Goal: Check status: Check status

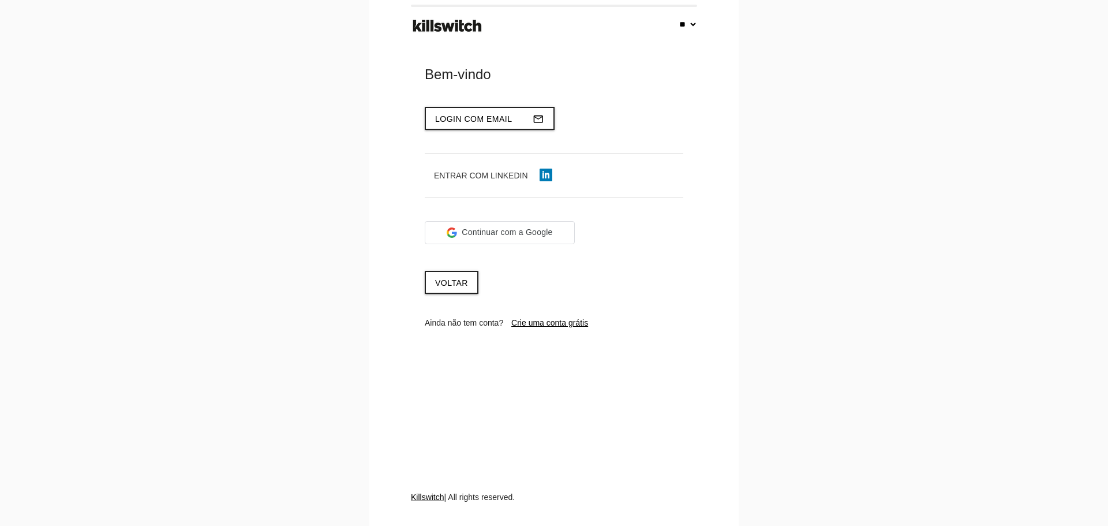
select select "**"
type input "**********"
click at [488, 118] on span "Login com email" at bounding box center [473, 118] width 77 height 9
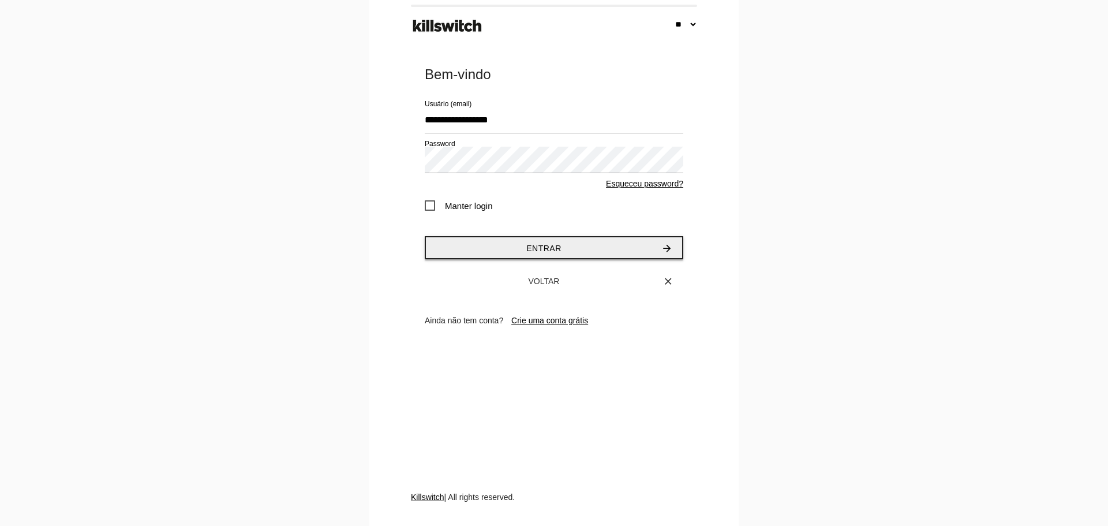
click at [555, 249] on span "Entrar" at bounding box center [543, 247] width 35 height 9
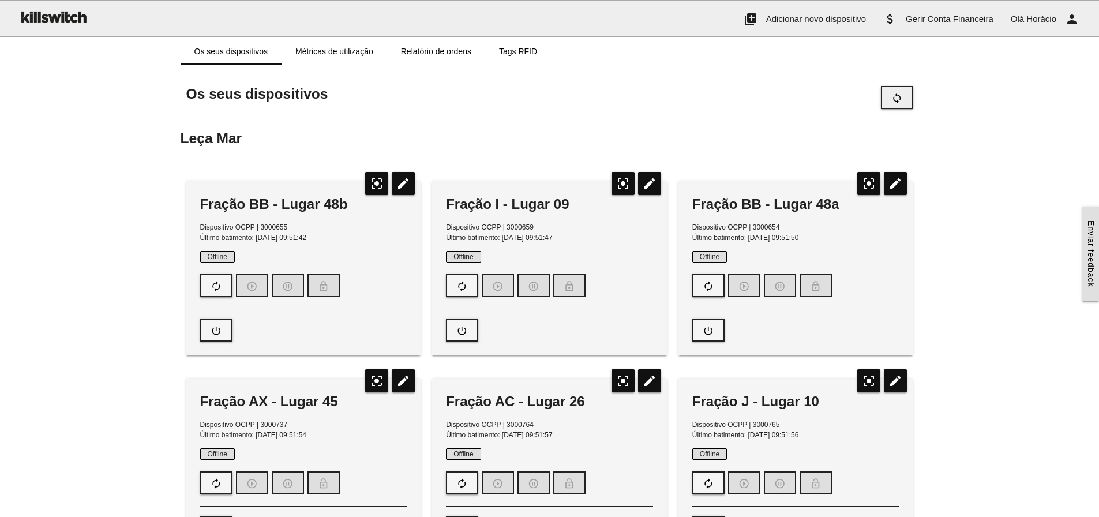
drag, startPoint x: 906, startPoint y: 100, endPoint x: 898, endPoint y: 104, distance: 9.0
click at [906, 100] on button "sync" at bounding box center [897, 97] width 32 height 23
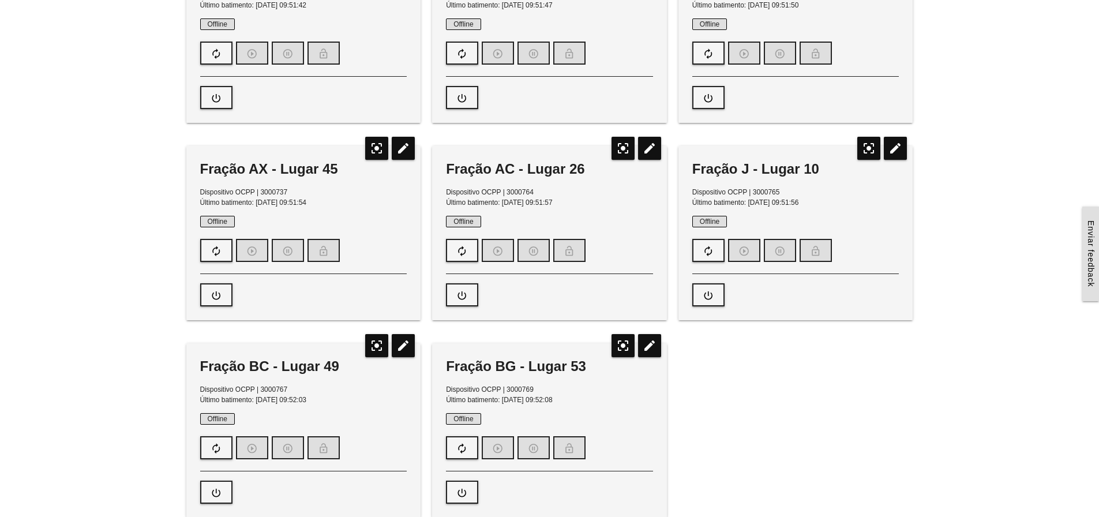
scroll to position [231, 0]
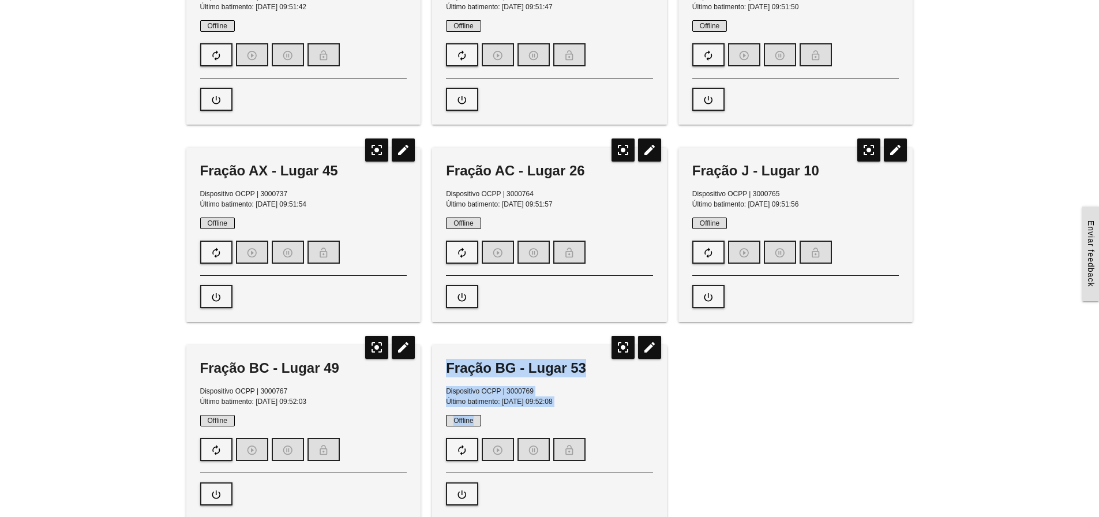
drag, startPoint x: 448, startPoint y: 369, endPoint x: 589, endPoint y: 412, distance: 147.8
click at [589, 412] on div "Fração BG - Lugar 53 Dispositivo OCPP | 3000769 Último batimento: 13/08/2025, 0…" at bounding box center [549, 432] width 235 height 174
click at [581, 406] on p "Dispositivo OCPP | 3000769 Último batimento: 13/08/2025, 09:52:08" at bounding box center [549, 396] width 207 height 21
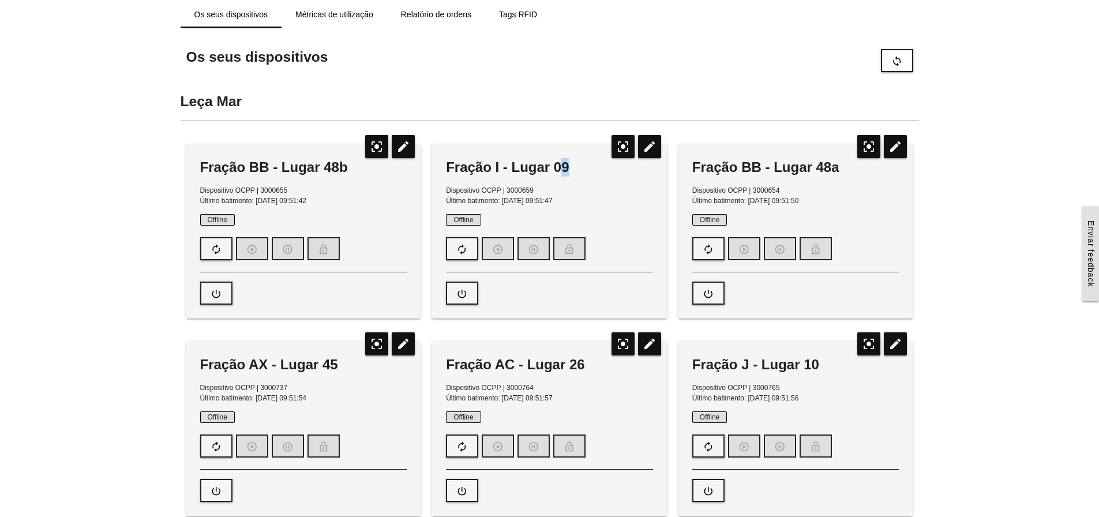
scroll to position [0, 0]
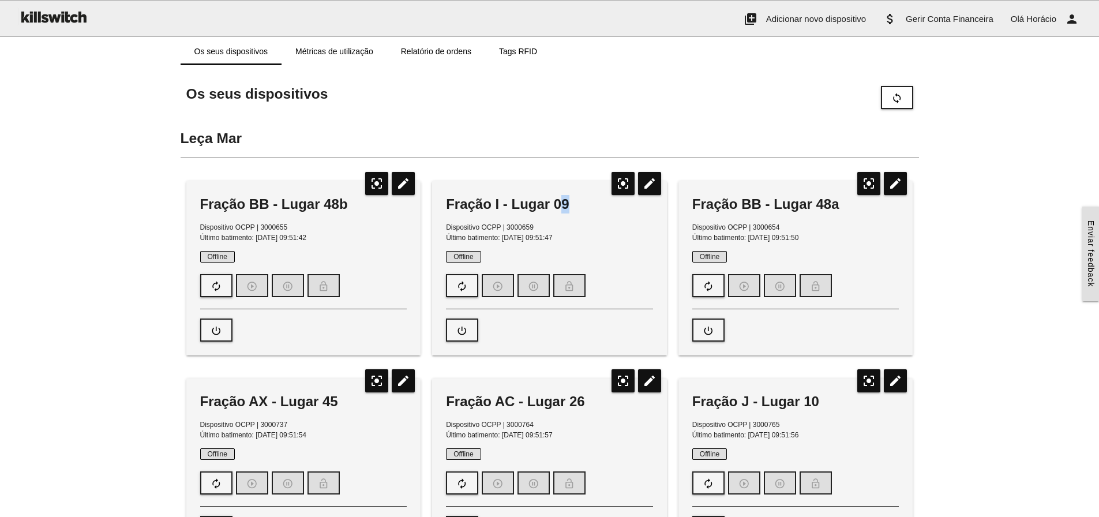
drag, startPoint x: 447, startPoint y: 170, endPoint x: 595, endPoint y: 242, distance: 165.4
click at [595, 242] on p "Dispositivo OCPP | 3000659 Último batimento: 13/08/2025, 09:51:47" at bounding box center [549, 232] width 207 height 21
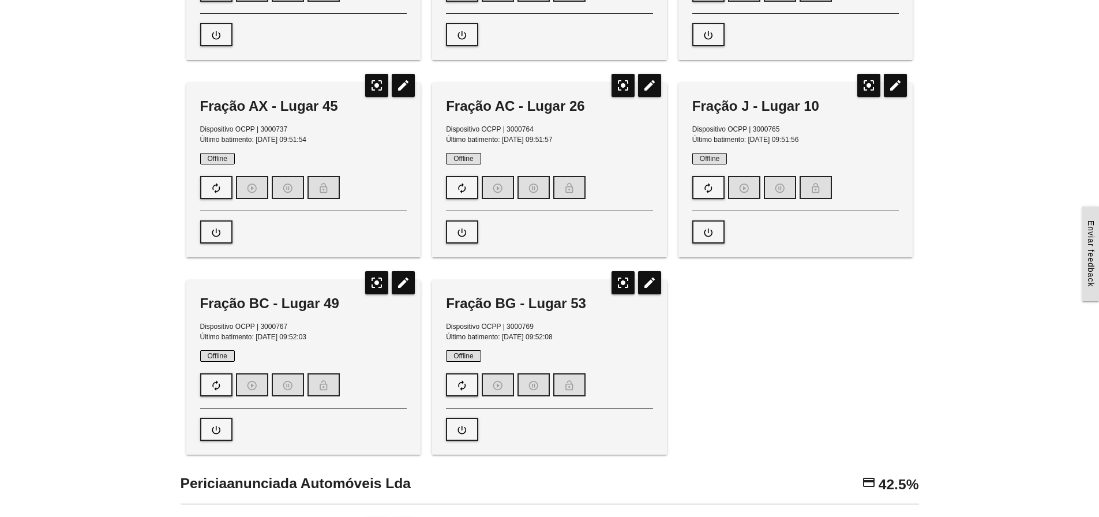
scroll to position [288, 0]
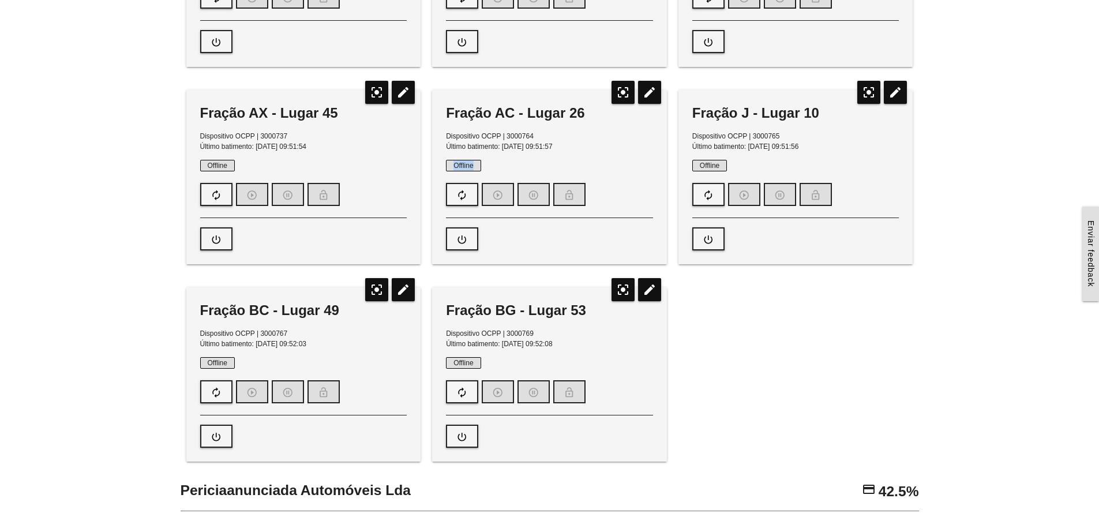
drag, startPoint x: 454, startPoint y: 164, endPoint x: 479, endPoint y: 164, distance: 24.8
click at [479, 164] on span "Offline" at bounding box center [463, 166] width 35 height 12
drag, startPoint x: 477, startPoint y: 164, endPoint x: 451, endPoint y: 164, distance: 26.0
click at [451, 164] on span "Offline" at bounding box center [463, 166] width 35 height 12
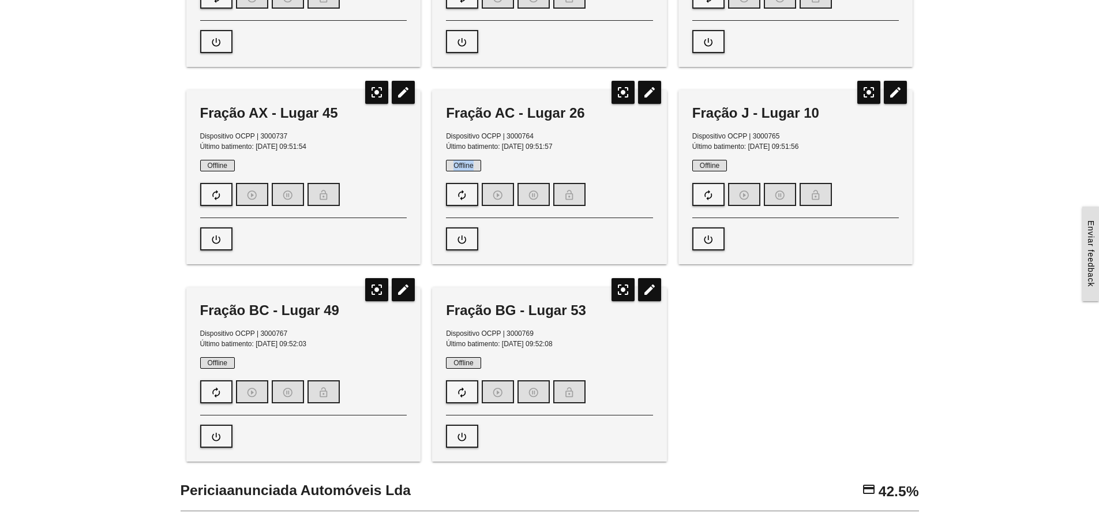
click at [451, 164] on span "Offline" at bounding box center [463, 166] width 35 height 12
drag, startPoint x: 448, startPoint y: 164, endPoint x: 477, endPoint y: 164, distance: 28.8
click at [477, 164] on span "Offline" at bounding box center [463, 166] width 35 height 12
drag, startPoint x: 478, startPoint y: 164, endPoint x: 448, endPoint y: 164, distance: 30.0
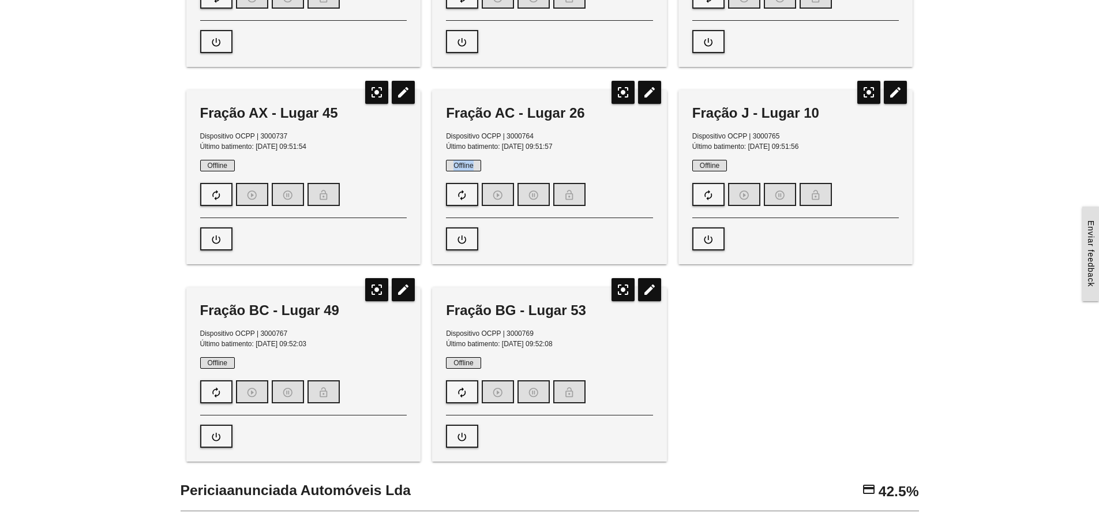
click at [448, 164] on span "Offline" at bounding box center [463, 166] width 35 height 12
drag, startPoint x: 449, startPoint y: 164, endPoint x: 479, endPoint y: 164, distance: 29.4
click at [479, 164] on span "Offline" at bounding box center [463, 166] width 35 height 12
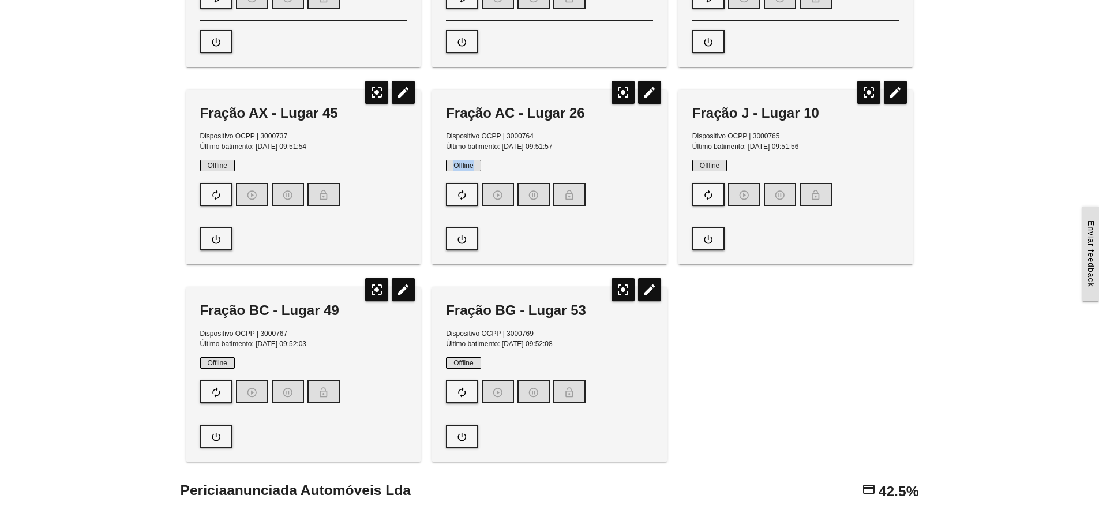
drag, startPoint x: 475, startPoint y: 167, endPoint x: 452, endPoint y: 167, distance: 22.5
click at [452, 167] on span "Offline" at bounding box center [463, 166] width 35 height 12
click at [451, 165] on span "Offline" at bounding box center [463, 166] width 35 height 12
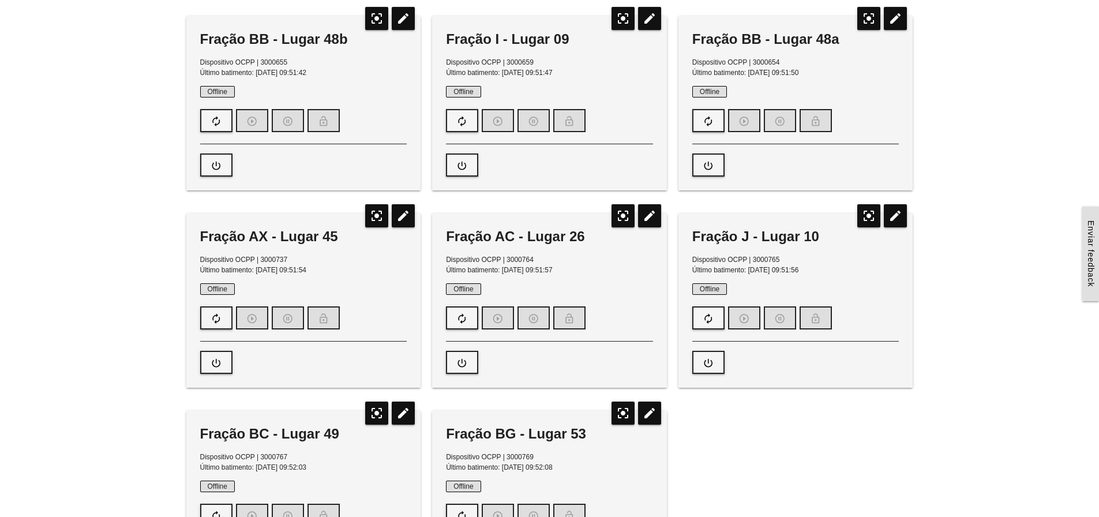
scroll to position [0, 0]
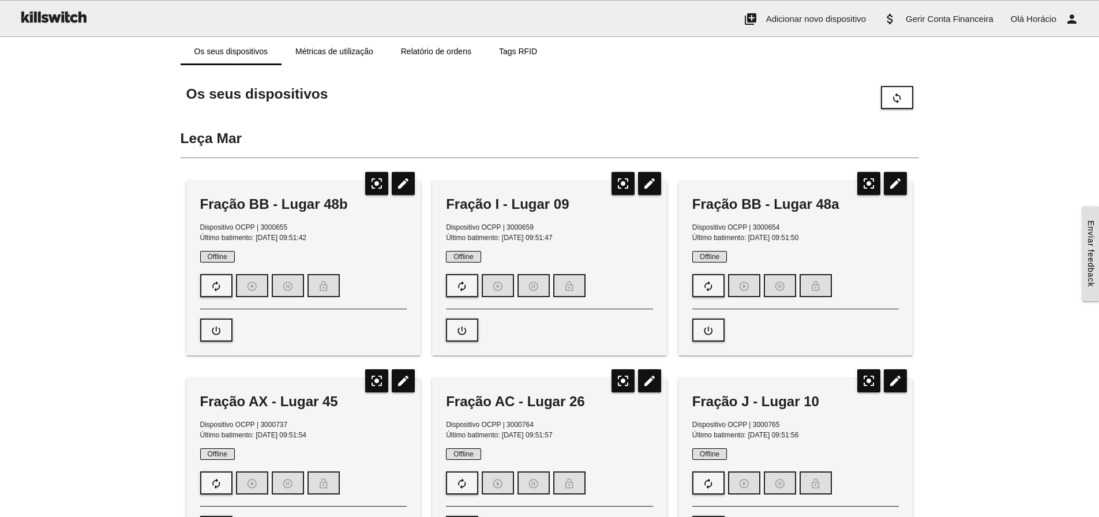
drag, startPoint x: 201, startPoint y: 226, endPoint x: 853, endPoint y: 439, distance: 686.6
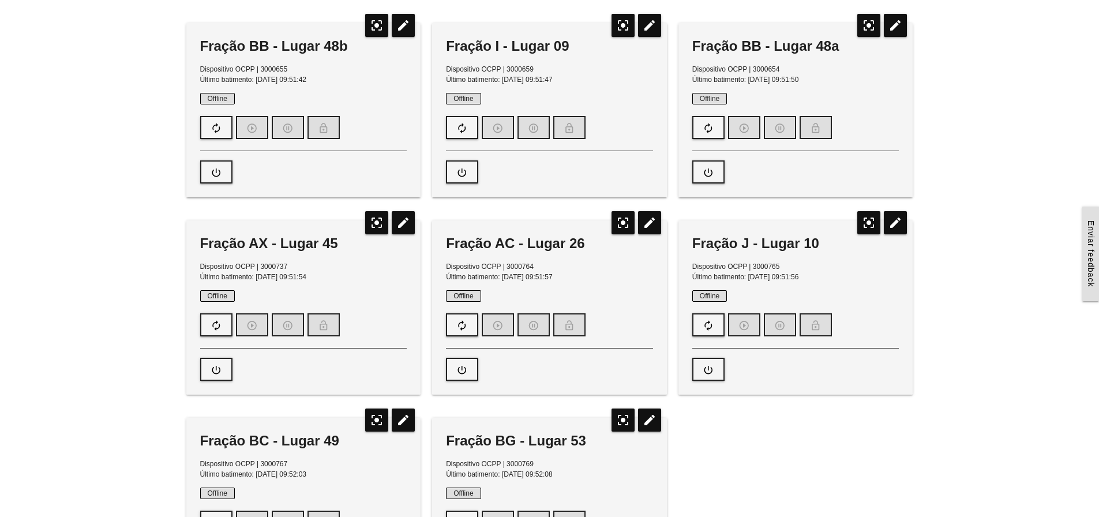
scroll to position [173, 0]
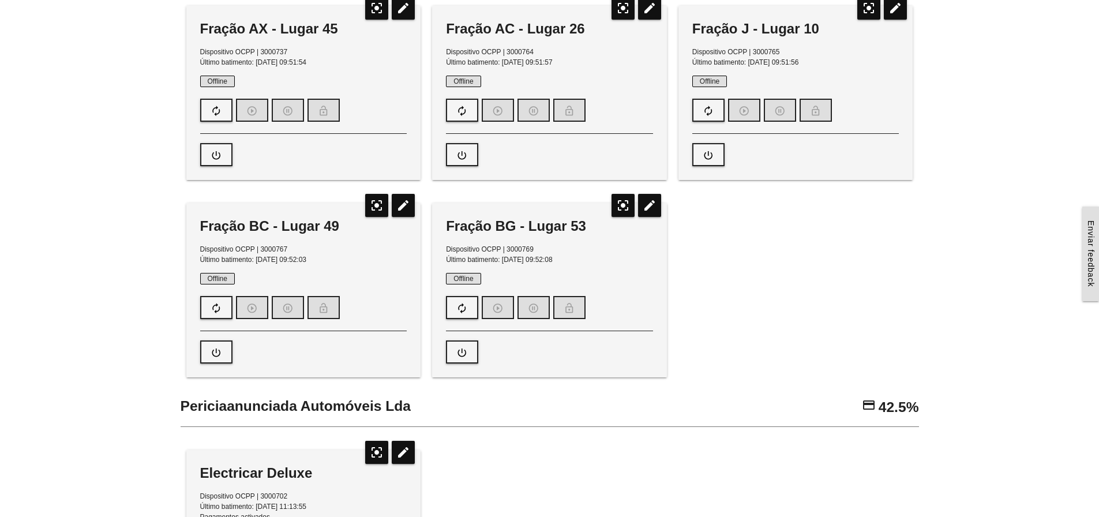
scroll to position [404, 0]
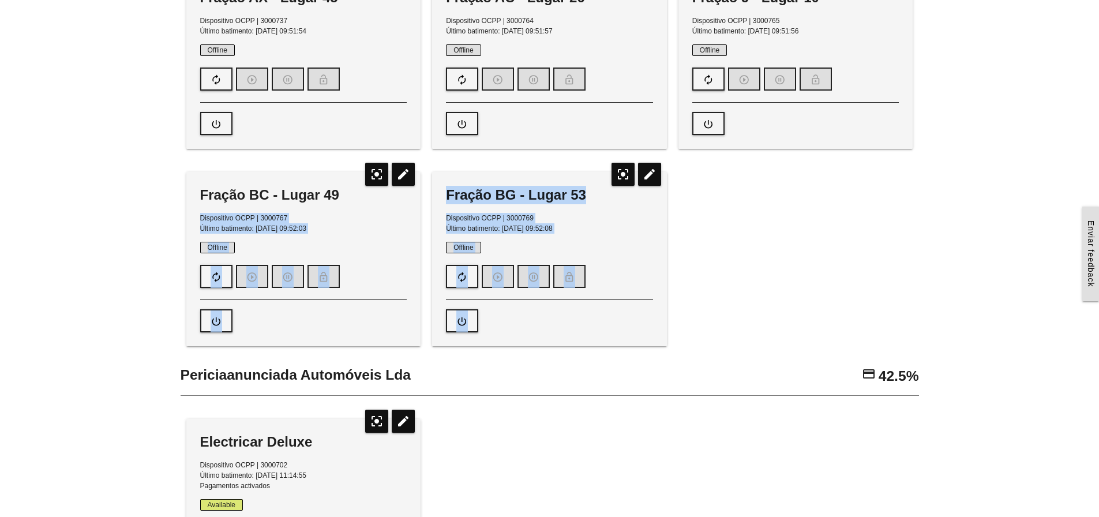
drag, startPoint x: 201, startPoint y: 215, endPoint x: 615, endPoint y: 327, distance: 428.4
click at [615, 327] on div "Leça Mar Fração BB - Lugar 48b Dispositivo OCPP | 3000655 Último batimento: [DA…" at bounding box center [550, 424] width 739 height 1414
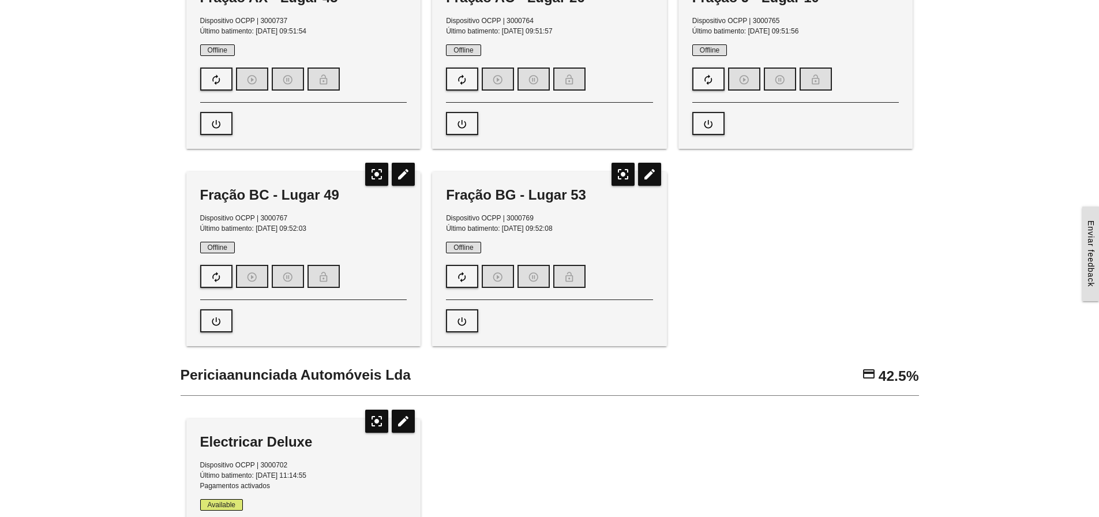
click at [710, 301] on div "Leça Mar Fração BB - Lugar 48b Dispositivo OCPP | 3000655 Último batimento: [DA…" at bounding box center [550, 424] width 739 height 1414
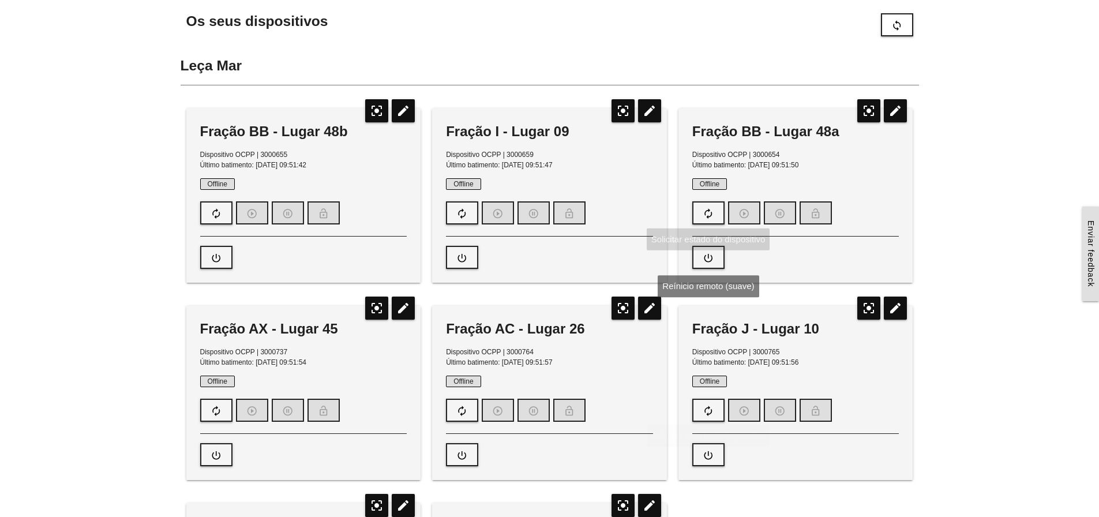
scroll to position [0, 0]
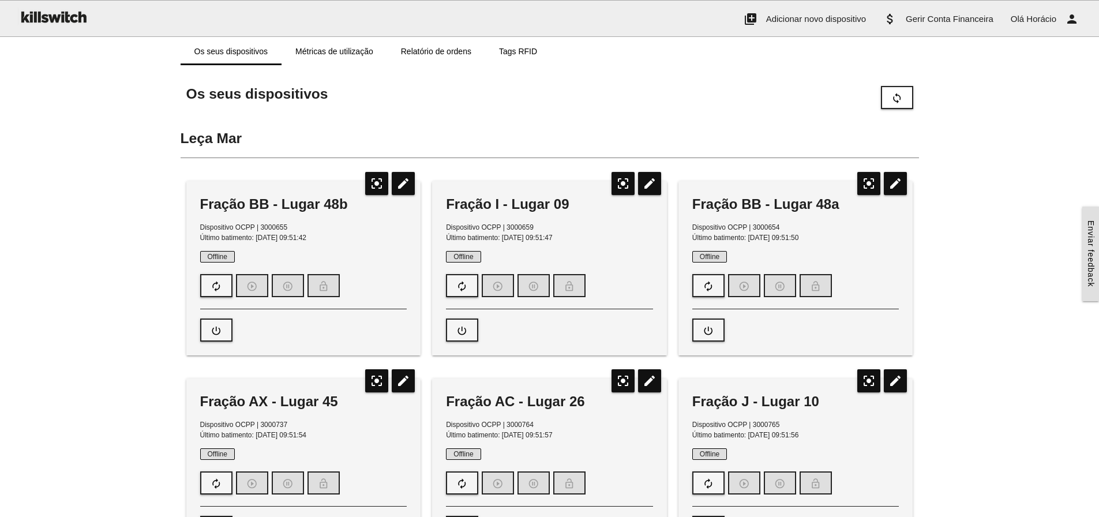
drag, startPoint x: 447, startPoint y: 207, endPoint x: 579, endPoint y: 235, distance: 135.2
click at [579, 235] on div "Fração I - Lugar 09 Dispositivo OCPP | 3000659 Último batimento: 13/08/2025, 09…" at bounding box center [549, 268] width 235 height 174
drag, startPoint x: 694, startPoint y: 204, endPoint x: 822, endPoint y: 237, distance: 132.8
click at [822, 237] on div "Fração BB - Lugar 48a Dispositivo OCPP | 3000654 Último batimento: 13/08/2025, …" at bounding box center [796, 268] width 235 height 174
click at [822, 237] on p "Dispositivo OCPP | 3000654 Último batimento: 13/08/2025, 09:51:50" at bounding box center [795, 232] width 207 height 21
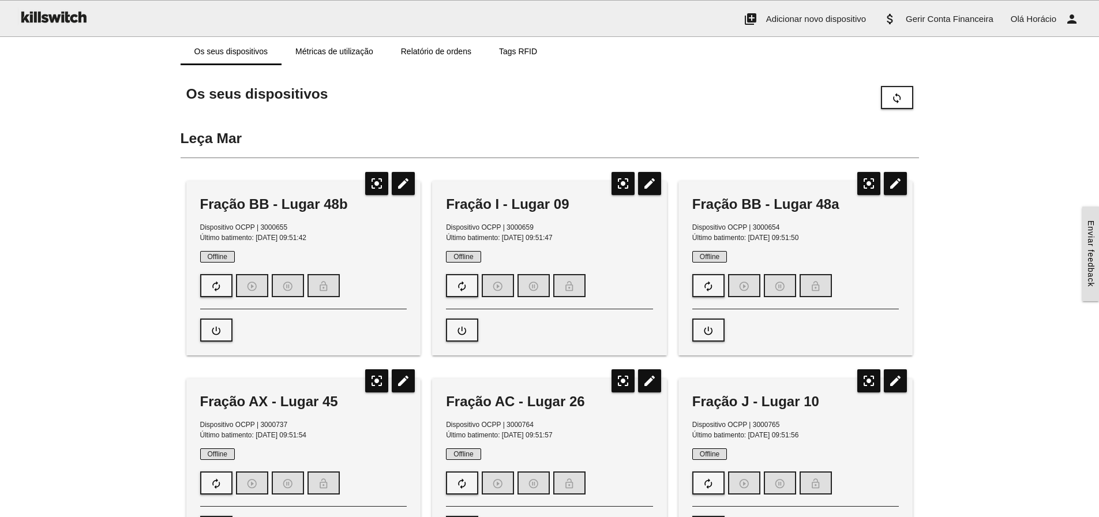
drag, startPoint x: 815, startPoint y: 238, endPoint x: 688, endPoint y: 204, distance: 132.1
click at [688, 204] on div "Fração BB - Lugar 48a Dispositivo OCPP | 3000654 Último batimento: 13/08/2025, …" at bounding box center [796, 268] width 235 height 174
click at [574, 232] on p "Dispositivo OCPP | 3000659 Último batimento: 13/08/2025, 09:51:47" at bounding box center [549, 232] width 207 height 21
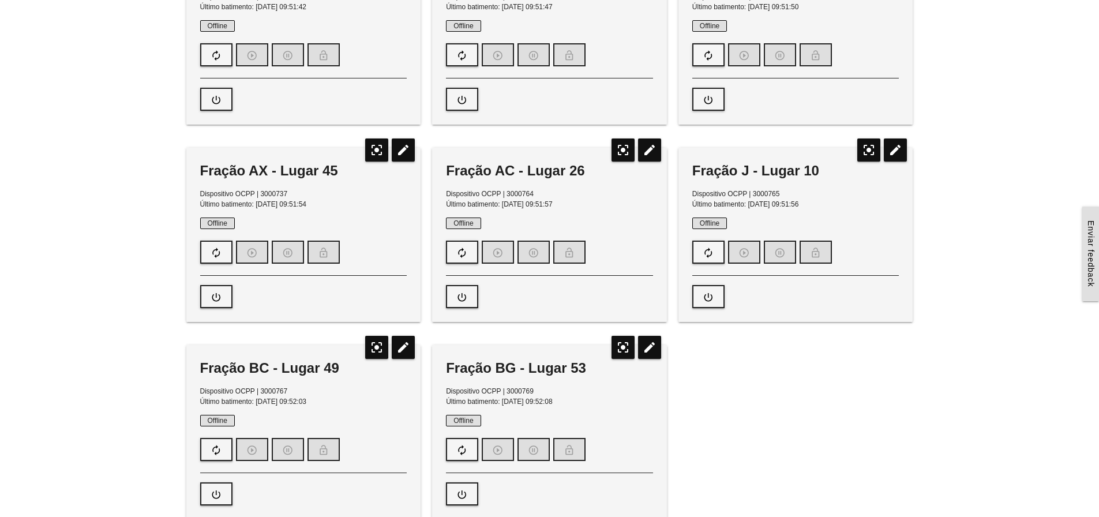
scroll to position [288, 0]
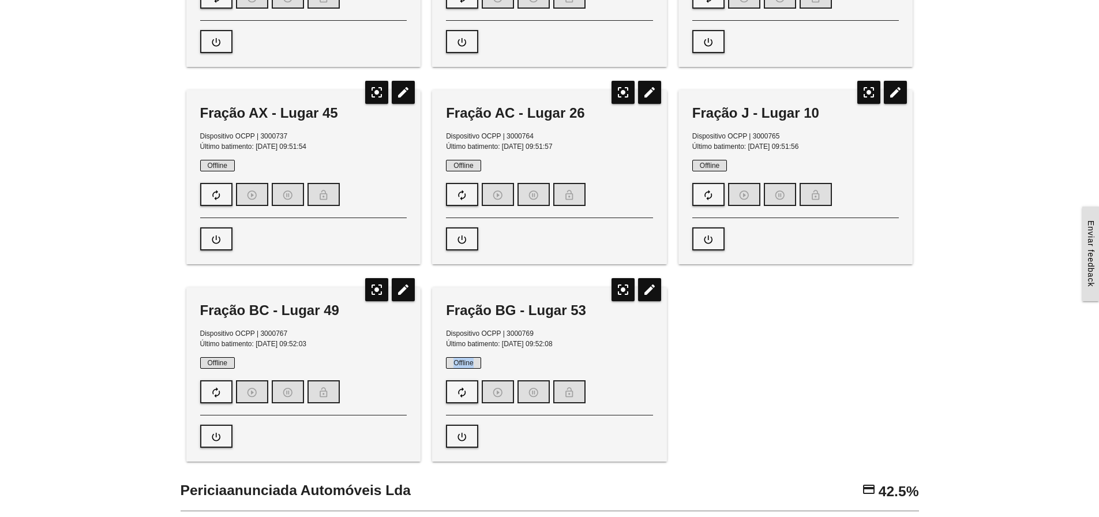
drag, startPoint x: 455, startPoint y: 364, endPoint x: 477, endPoint y: 364, distance: 21.9
click at [477, 364] on span "Offline" at bounding box center [463, 363] width 35 height 12
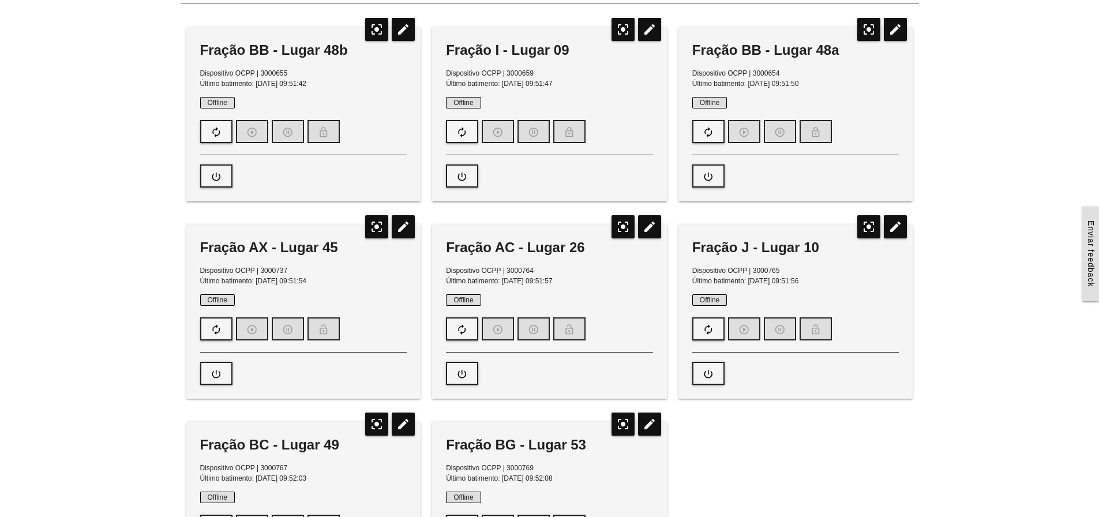
scroll to position [0, 0]
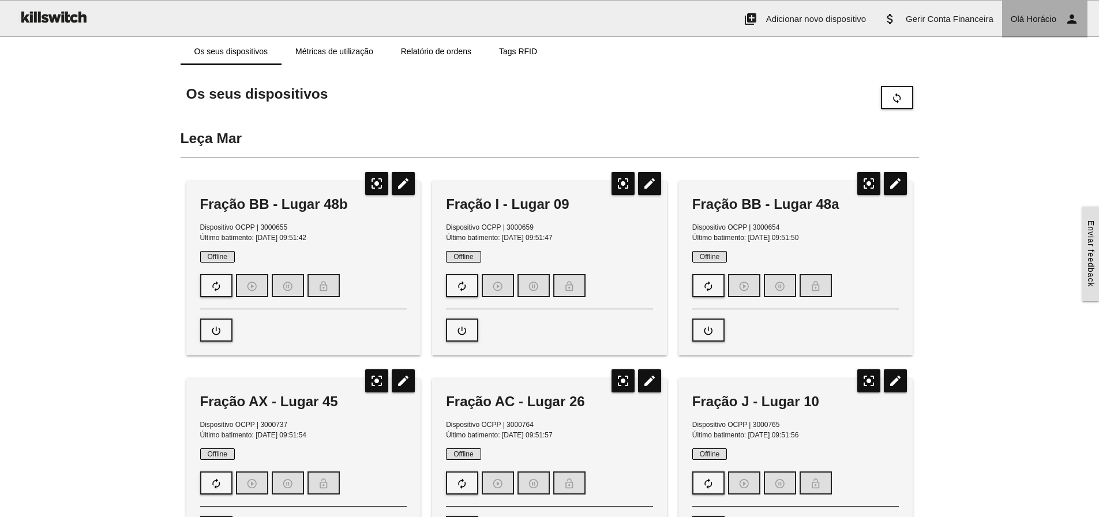
click at [1038, 24] on link "Olá Horácio person" at bounding box center [1044, 19] width 85 height 37
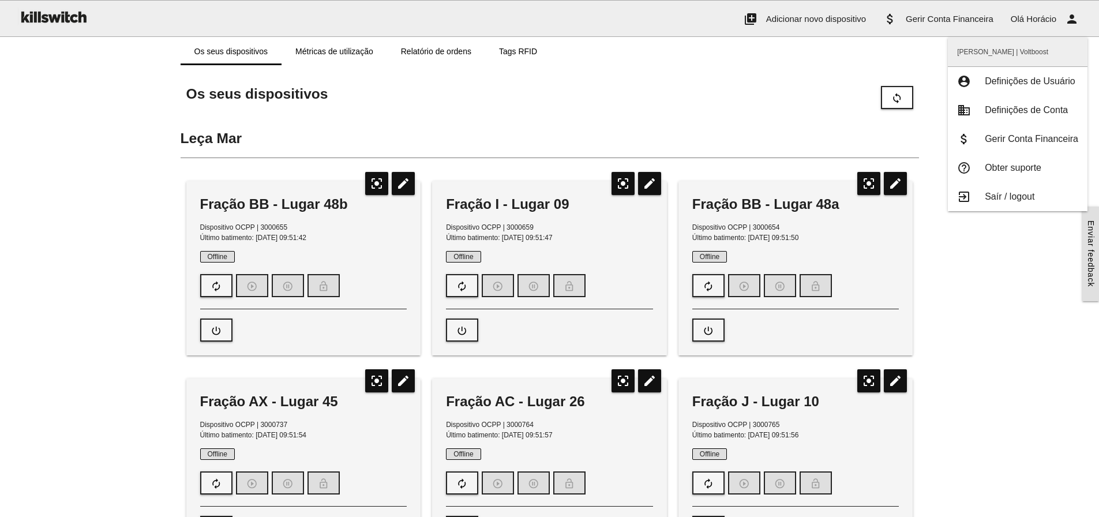
click at [1021, 194] on span "Saír / logout" at bounding box center [1010, 197] width 50 height 10
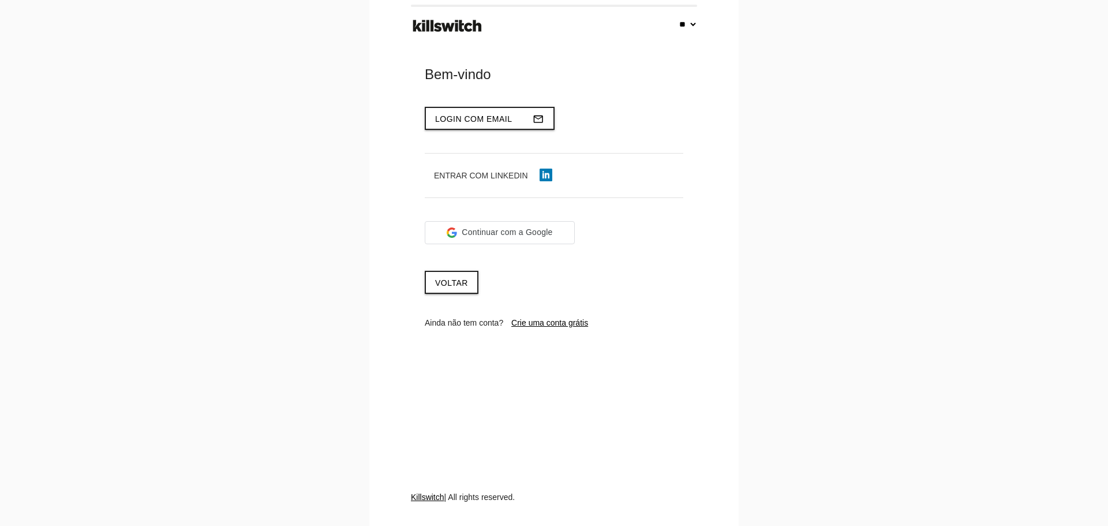
select select "**"
type input "**********"
click at [499, 118] on span "Login com email" at bounding box center [473, 118] width 77 height 9
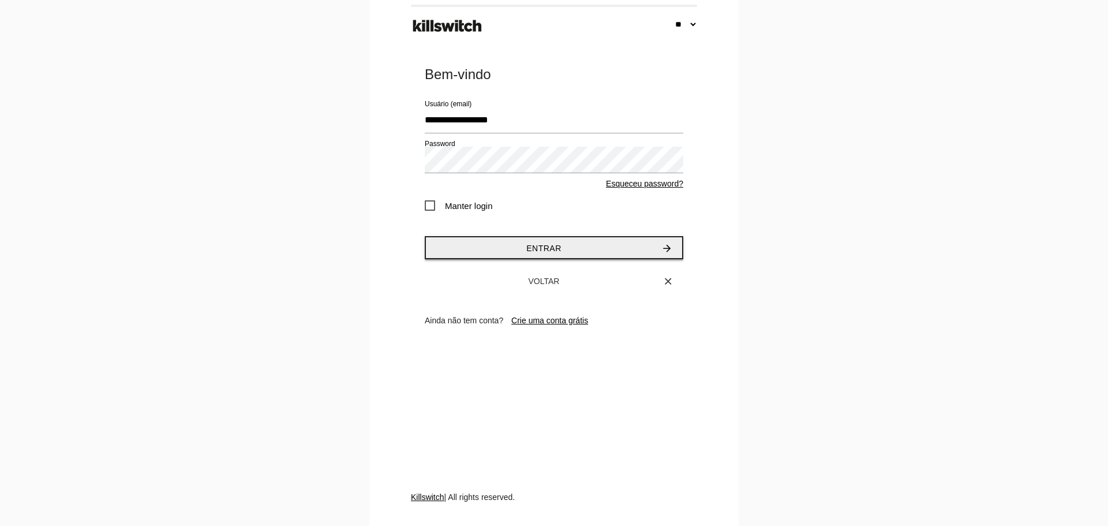
click at [543, 254] on button "Entrar arrow_forward" at bounding box center [554, 247] width 258 height 23
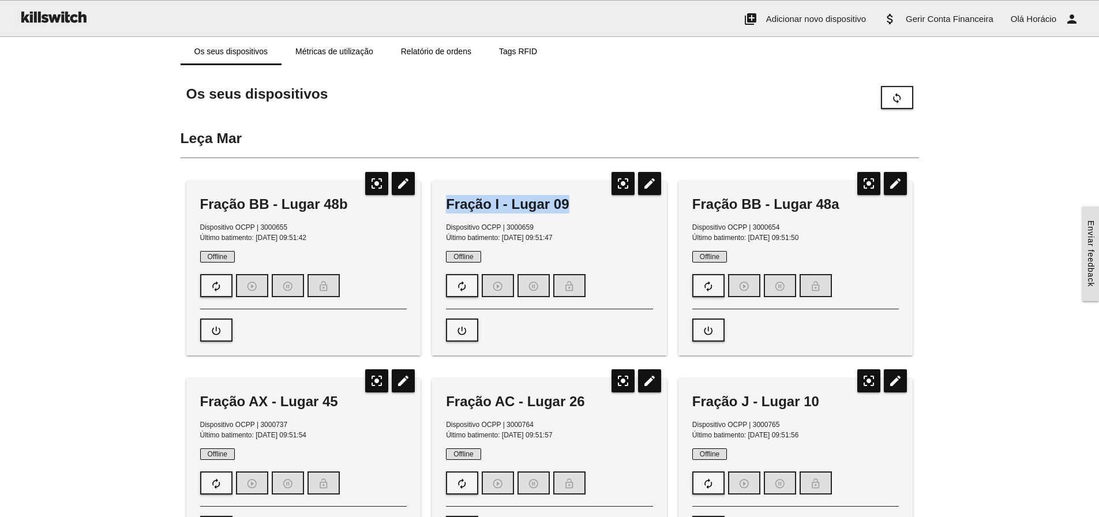
drag, startPoint x: 448, startPoint y: 204, endPoint x: 580, endPoint y: 204, distance: 132.1
click at [580, 204] on div "Fração I - Lugar 09" at bounding box center [549, 204] width 207 height 18
drag, startPoint x: 448, startPoint y: 205, endPoint x: 569, endPoint y: 206, distance: 121.2
click at [569, 206] on div "Fração I - Lugar 09" at bounding box center [549, 204] width 207 height 18
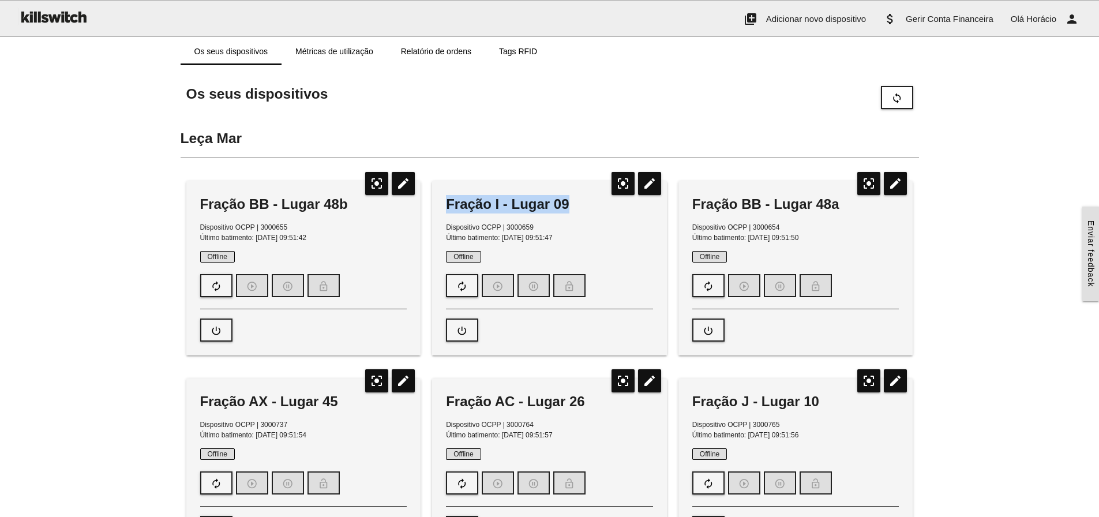
click at [573, 206] on div "Fração I - Lugar 09" at bounding box center [549, 204] width 207 height 18
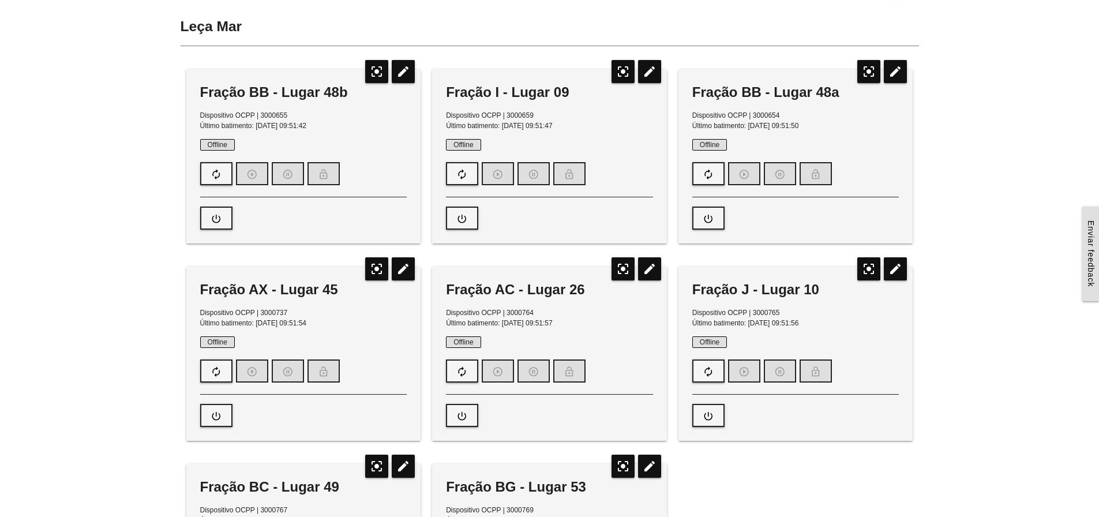
scroll to position [49, 0]
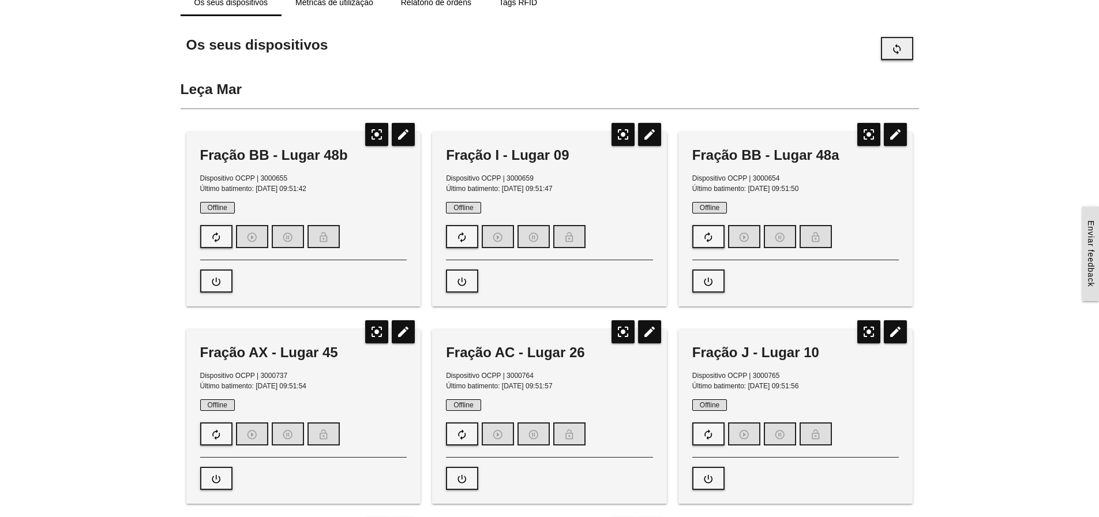
click at [899, 51] on icon "sync" at bounding box center [897, 49] width 12 height 22
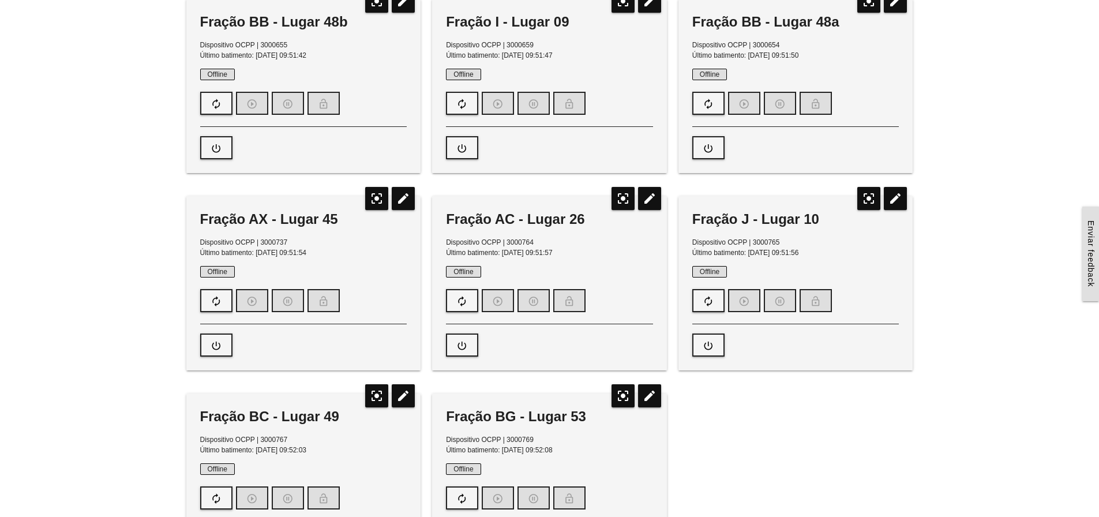
scroll to position [162, 0]
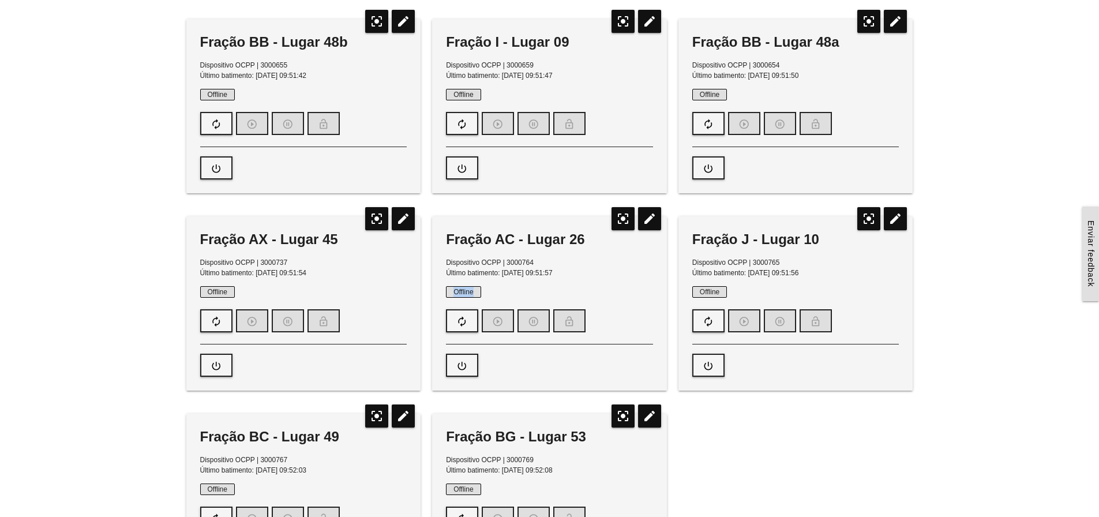
drag, startPoint x: 454, startPoint y: 288, endPoint x: 477, endPoint y: 288, distance: 23.1
click at [477, 288] on span "Offline" at bounding box center [463, 292] width 35 height 12
drag, startPoint x: 477, startPoint y: 292, endPoint x: 447, endPoint y: 291, distance: 30.0
click at [447, 291] on span "Offline" at bounding box center [463, 292] width 35 height 12
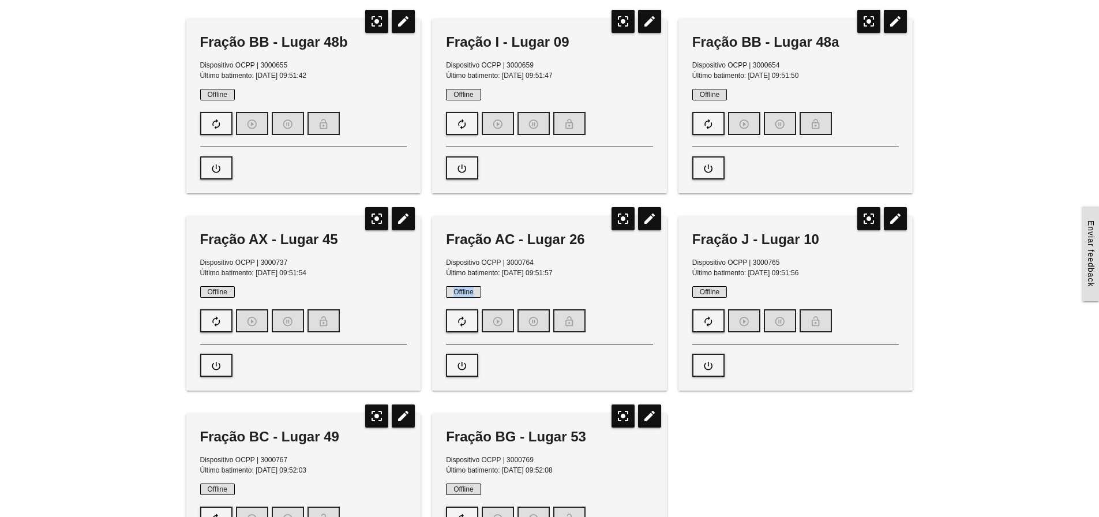
click at [448, 291] on span "Offline" at bounding box center [463, 292] width 35 height 12
drag, startPoint x: 454, startPoint y: 291, endPoint x: 475, endPoint y: 291, distance: 20.8
click at [475, 291] on span "Offline" at bounding box center [463, 292] width 35 height 12
drag, startPoint x: 479, startPoint y: 290, endPoint x: 452, endPoint y: 292, distance: 27.2
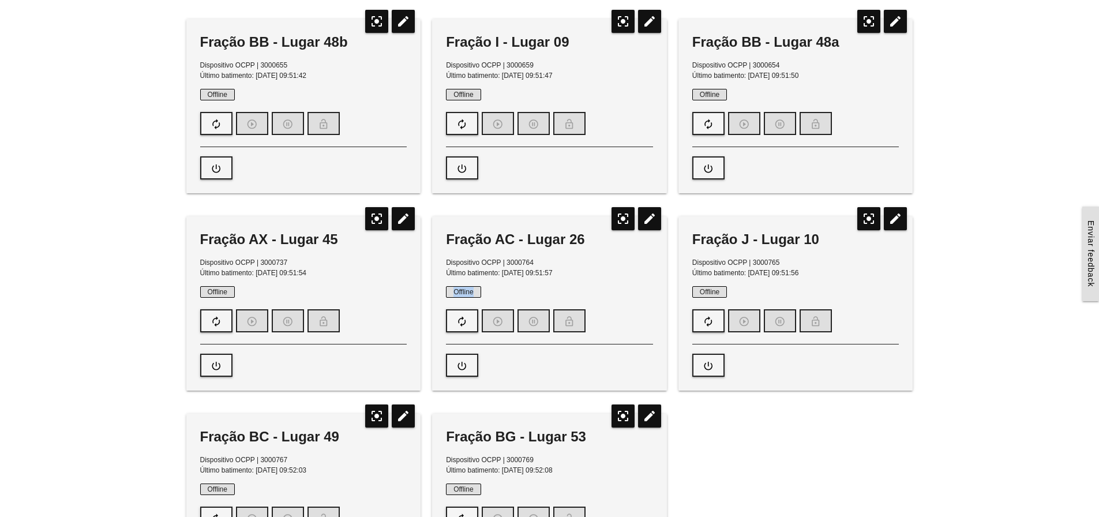
click at [452, 292] on span "Offline" at bounding box center [463, 292] width 35 height 12
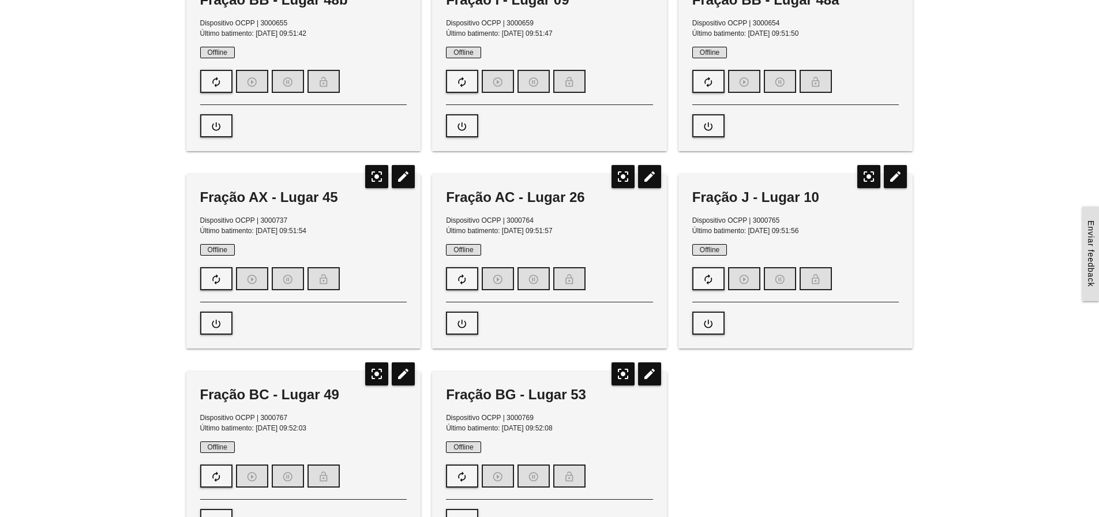
scroll to position [231, 0]
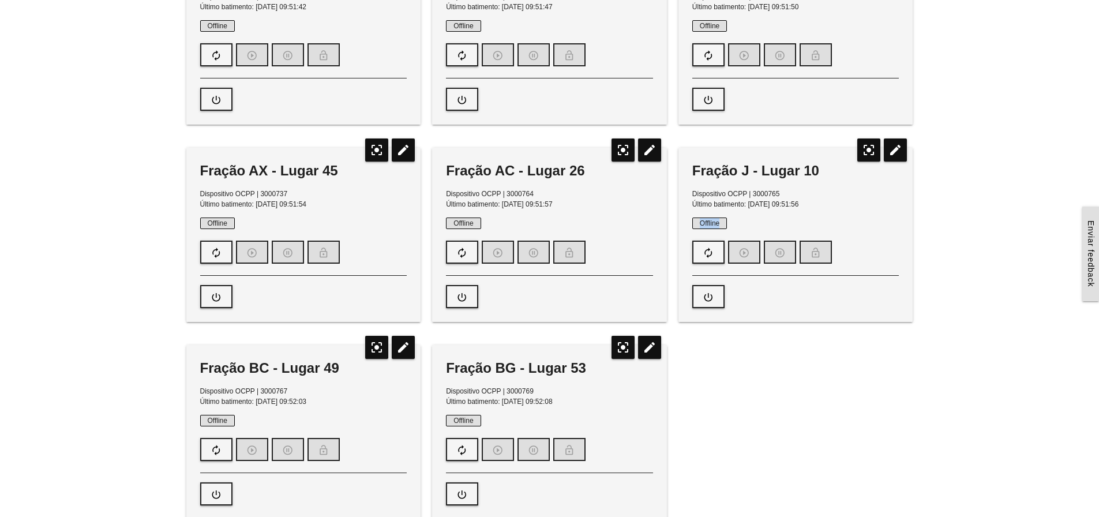
drag, startPoint x: 701, startPoint y: 223, endPoint x: 721, endPoint y: 223, distance: 20.2
click at [721, 223] on span "Offline" at bounding box center [709, 224] width 35 height 12
drag, startPoint x: 722, startPoint y: 223, endPoint x: 691, endPoint y: 222, distance: 31.8
click at [698, 219] on span "Offline" at bounding box center [709, 224] width 35 height 12
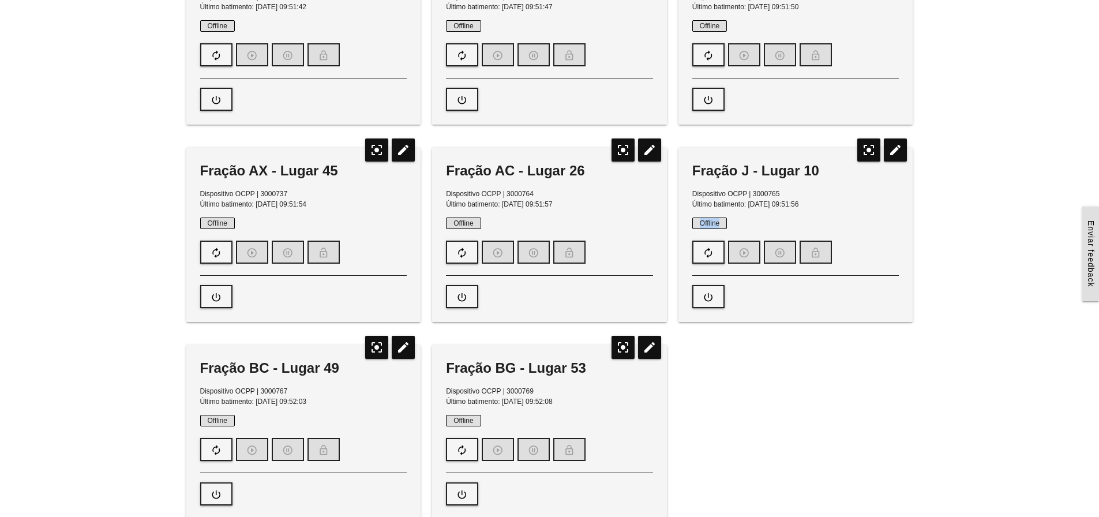
click at [691, 222] on div "Fração J - Lugar 10 Dispositivo OCPP | 3000765 Último batimento: [DATE] 09:51:5…" at bounding box center [796, 235] width 235 height 174
click at [695, 221] on span "Offline" at bounding box center [709, 224] width 35 height 12
drag, startPoint x: 700, startPoint y: 222, endPoint x: 720, endPoint y: 223, distance: 19.6
click at [720, 223] on span "Offline" at bounding box center [709, 224] width 35 height 12
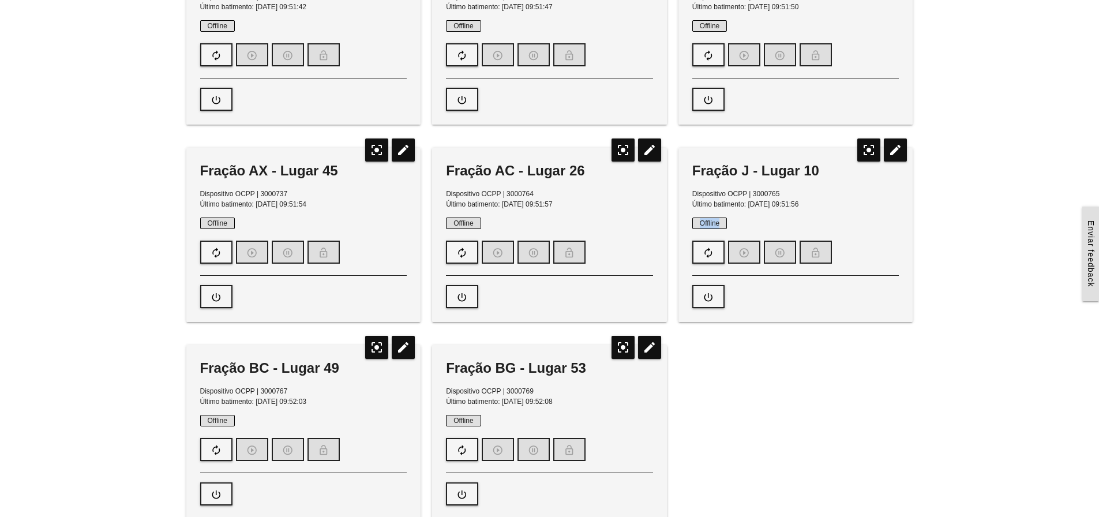
drag, startPoint x: 722, startPoint y: 223, endPoint x: 698, endPoint y: 222, distance: 24.2
click at [698, 222] on span "Offline" at bounding box center [709, 224] width 35 height 12
drag, startPoint x: 701, startPoint y: 222, endPoint x: 721, endPoint y: 222, distance: 20.2
click at [721, 222] on span "Offline" at bounding box center [709, 224] width 35 height 12
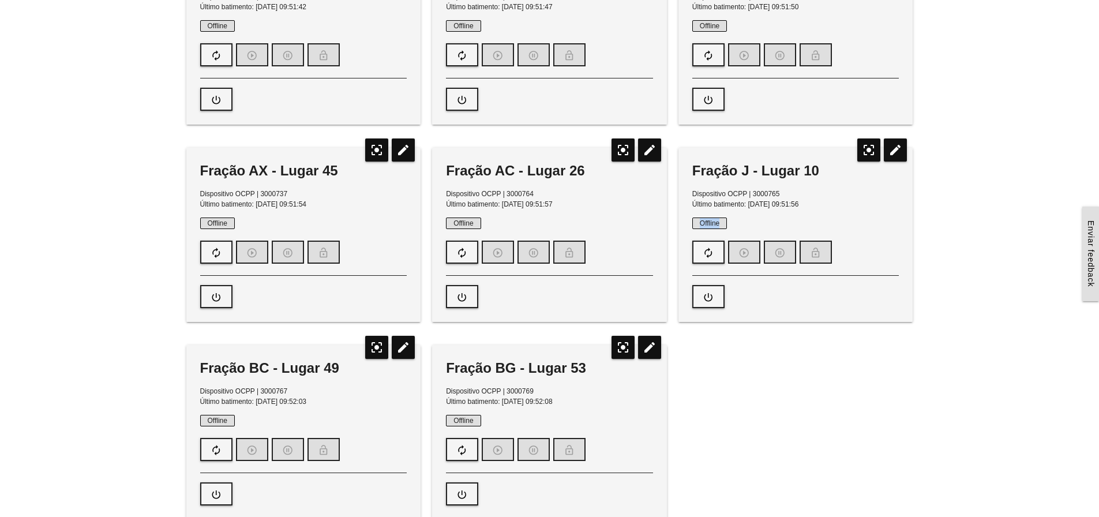
click at [721, 222] on span "Offline" at bounding box center [709, 224] width 35 height 12
drag, startPoint x: 722, startPoint y: 222, endPoint x: 697, endPoint y: 219, distance: 25.6
click at [697, 219] on span "Offline" at bounding box center [709, 224] width 35 height 12
click at [696, 222] on span "Offline" at bounding box center [709, 224] width 35 height 12
drag, startPoint x: 700, startPoint y: 223, endPoint x: 720, endPoint y: 223, distance: 19.6
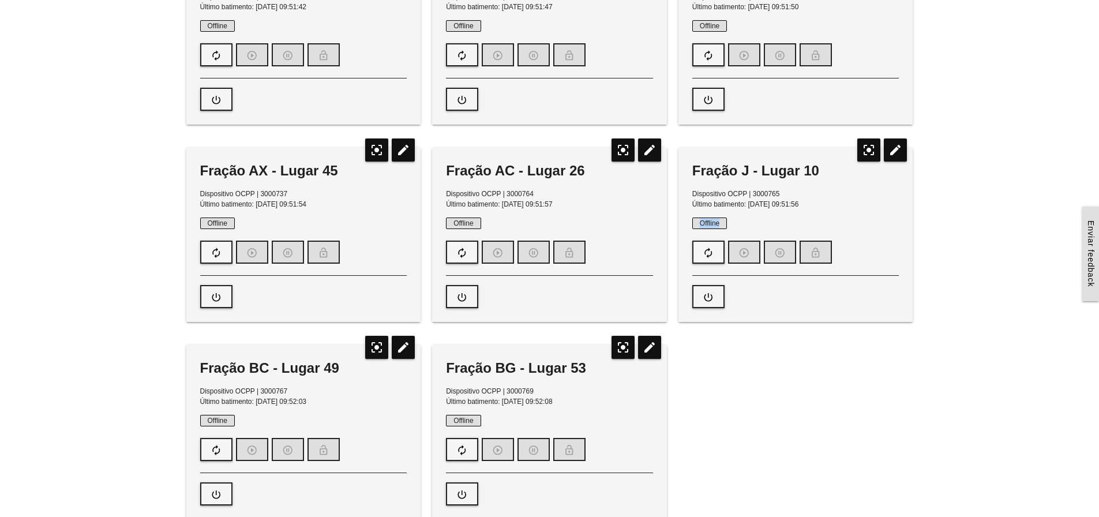
click at [720, 223] on span "Offline" at bounding box center [709, 224] width 35 height 12
drag, startPoint x: 721, startPoint y: 223, endPoint x: 702, endPoint y: 223, distance: 19.6
click at [702, 223] on span "Offline" at bounding box center [709, 224] width 35 height 12
click at [697, 223] on span "Offline" at bounding box center [709, 224] width 35 height 12
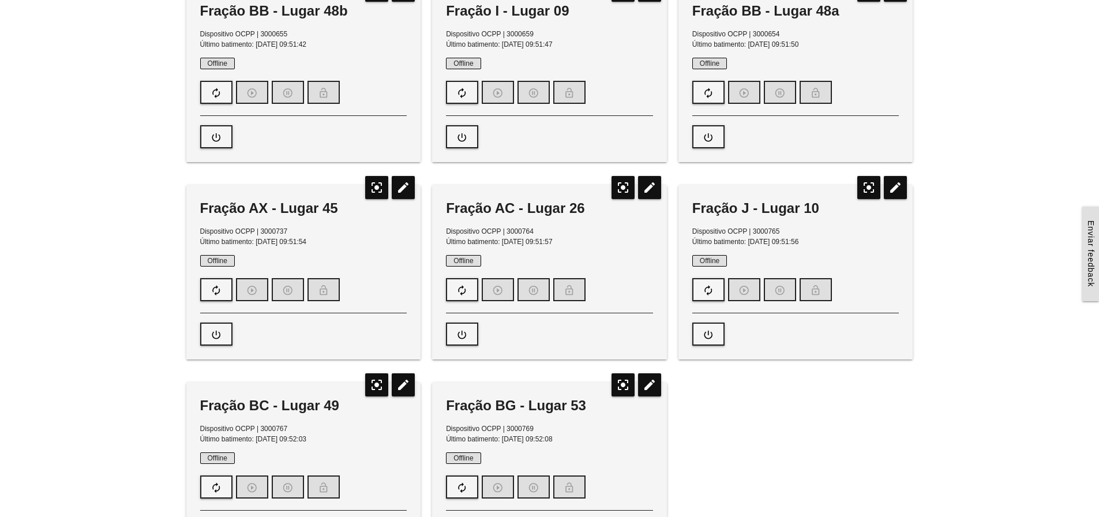
scroll to position [173, 0]
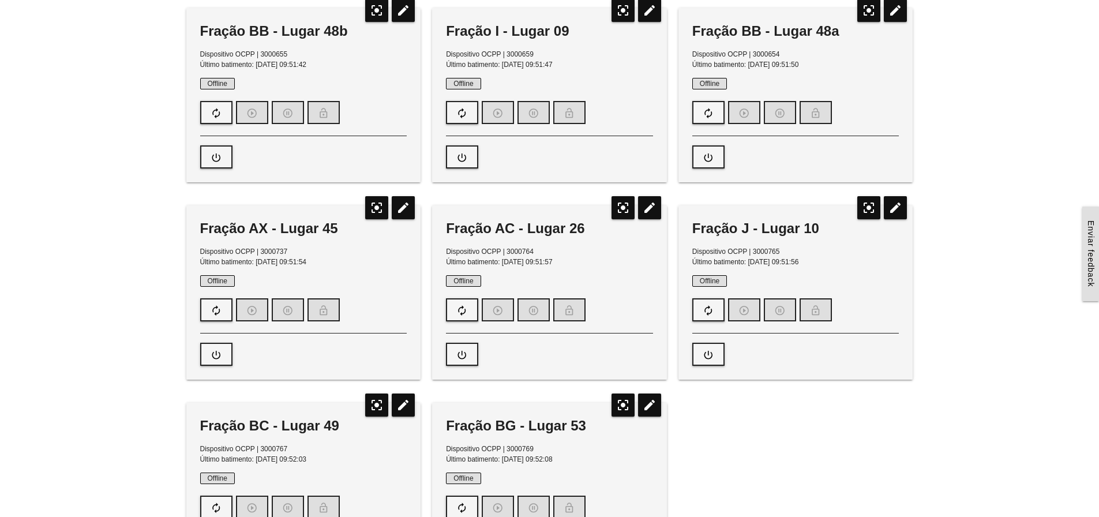
click at [447, 445] on span "Dispositivo OCPP | 3000769" at bounding box center [490, 449] width 88 height 8
drag, startPoint x: 446, startPoint y: 250, endPoint x: 583, endPoint y: 267, distance: 137.8
click at [583, 267] on p "Dispositivo OCPP | 3000764 Último batimento: [DATE] 09:51:57" at bounding box center [549, 256] width 207 height 21
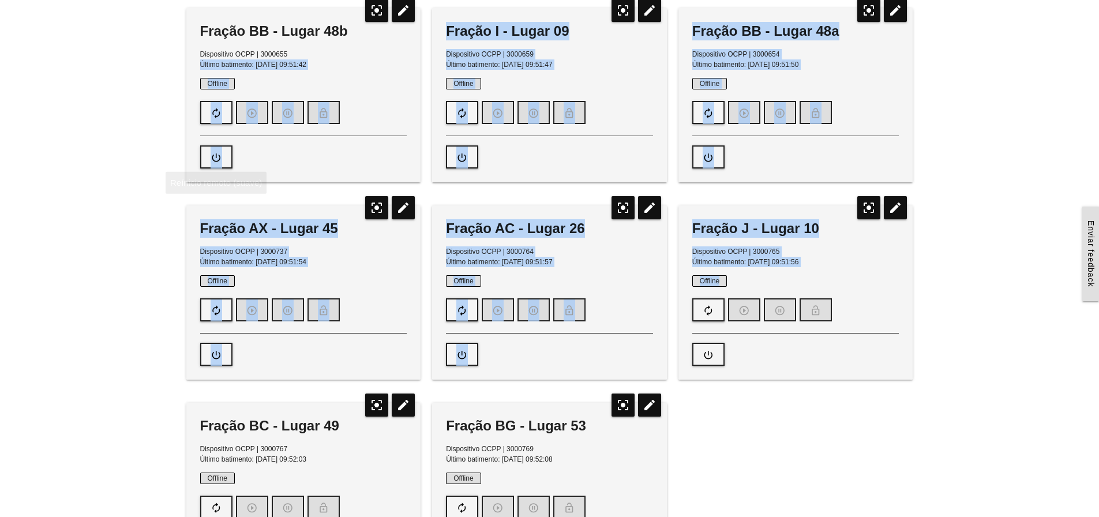
drag, startPoint x: 721, startPoint y: 279, endPoint x: 191, endPoint y: 69, distance: 570.3
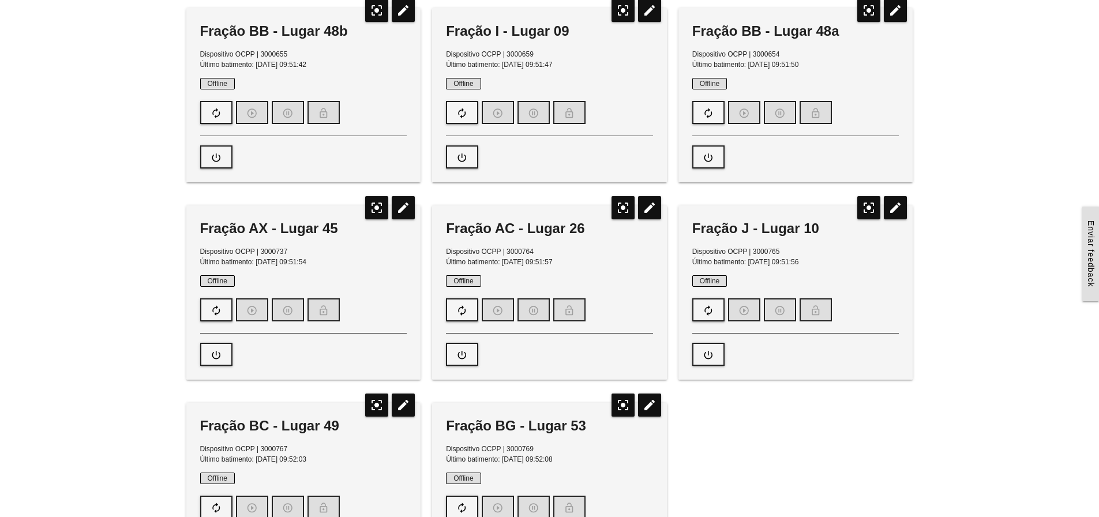
click at [343, 55] on p "Dispositivo OCPP | 3000655 Último batimento: [DATE] 09:51:42" at bounding box center [303, 59] width 207 height 21
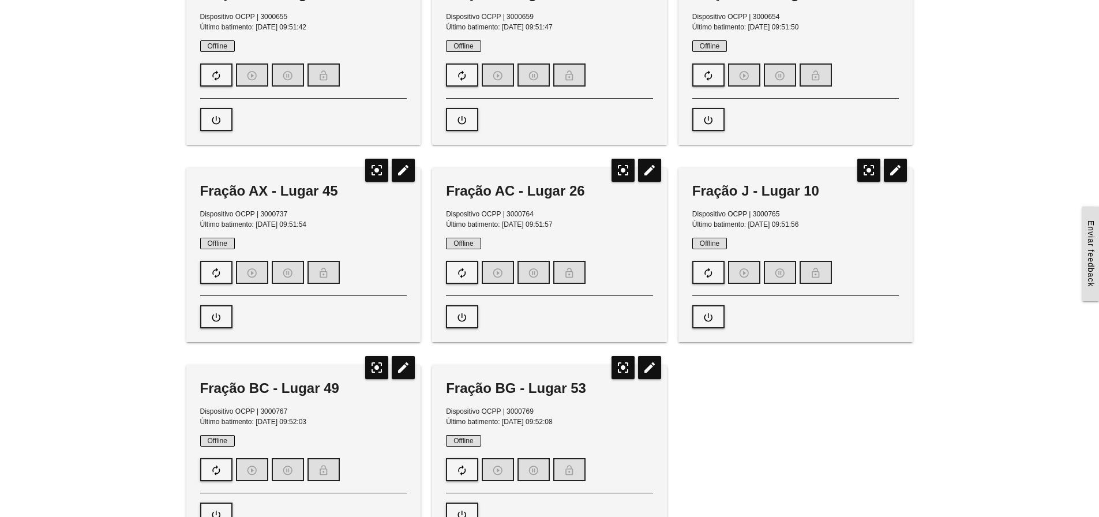
scroll to position [231, 0]
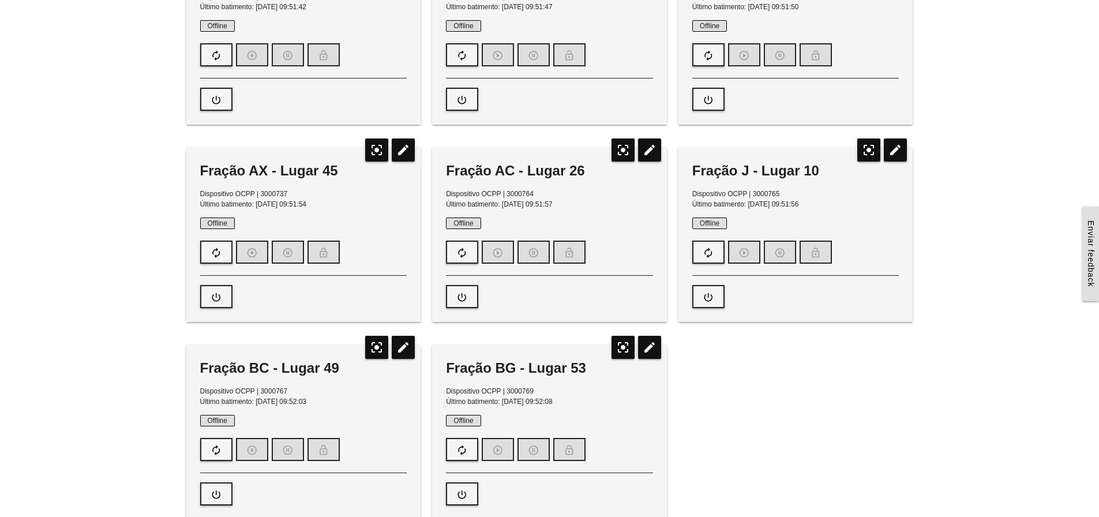
drag, startPoint x: 567, startPoint y: 203, endPoint x: 576, endPoint y: 215, distance: 14.9
click at [560, 215] on div "Fração AC - Lugar 26 Dispositivo OCPP | 3000764 Último batimento: [DATE] 09:51:…" at bounding box center [549, 235] width 235 height 174
click at [582, 215] on div "Fração AC - Lugar 26 Dispositivo OCPP | 3000764 Último batimento: [DATE] 09:51:…" at bounding box center [549, 235] width 235 height 174
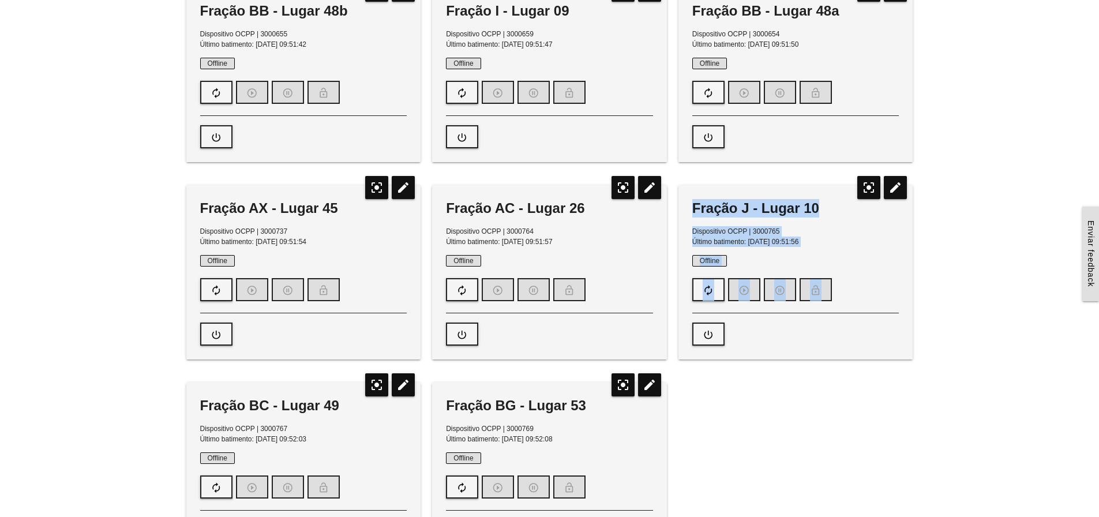
scroll to position [173, 0]
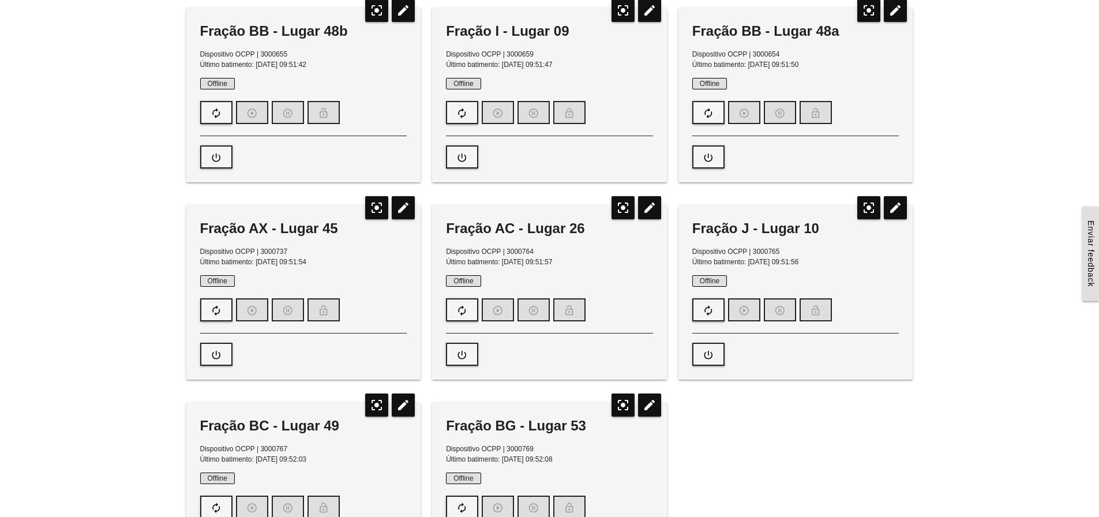
drag, startPoint x: 694, startPoint y: 170, endPoint x: 689, endPoint y: 223, distance: 53.3
click at [689, 223] on div "Fração J - Lugar 10 Dispositivo OCPP | 3000765 Último batimento: [DATE] 09:51:5…" at bounding box center [796, 292] width 235 height 174
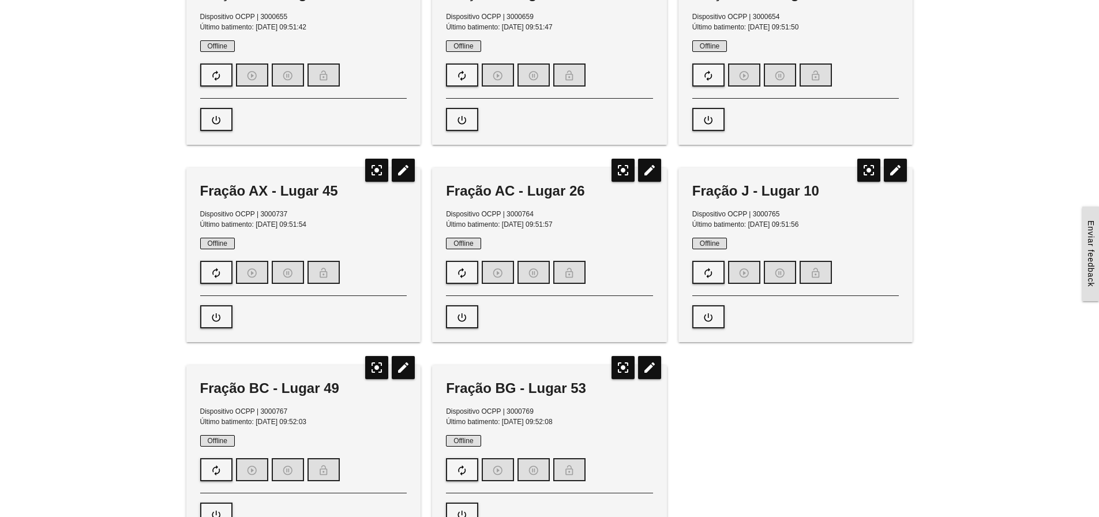
scroll to position [231, 0]
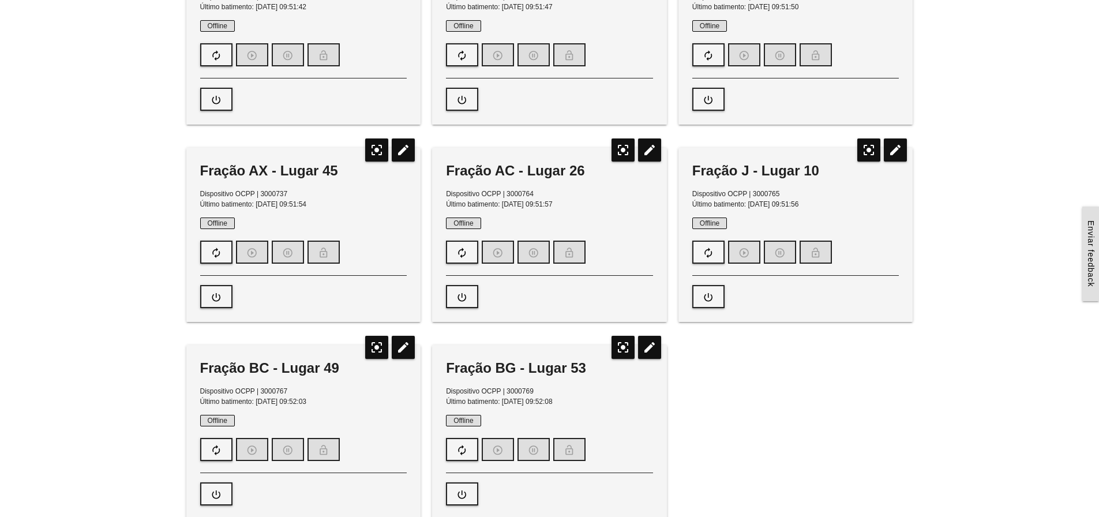
drag, startPoint x: 693, startPoint y: 190, endPoint x: 820, endPoint y: 207, distance: 128.0
click at [820, 207] on p "Dispositivo OCPP | 3000765 Último batimento: [DATE] 09:51:56" at bounding box center [795, 199] width 207 height 21
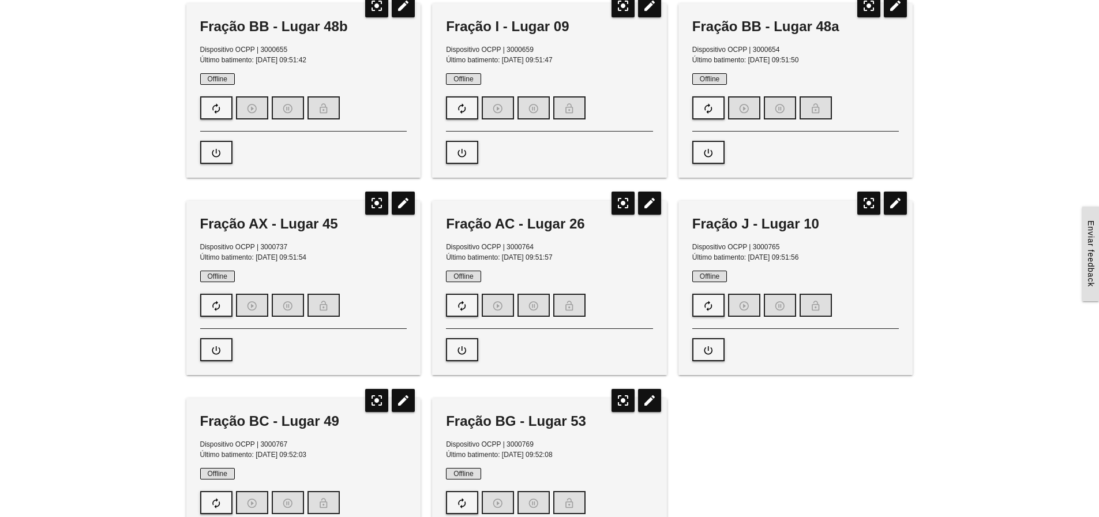
scroll to position [173, 0]
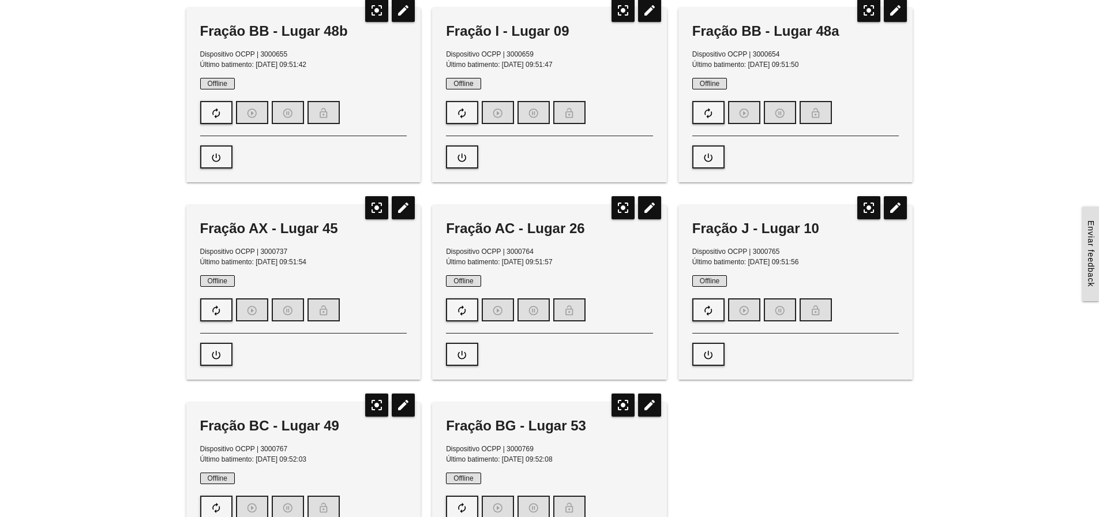
drag, startPoint x: 698, startPoint y: 282, endPoint x: 721, endPoint y: 282, distance: 22.5
click at [721, 282] on span "Offline" at bounding box center [709, 281] width 35 height 12
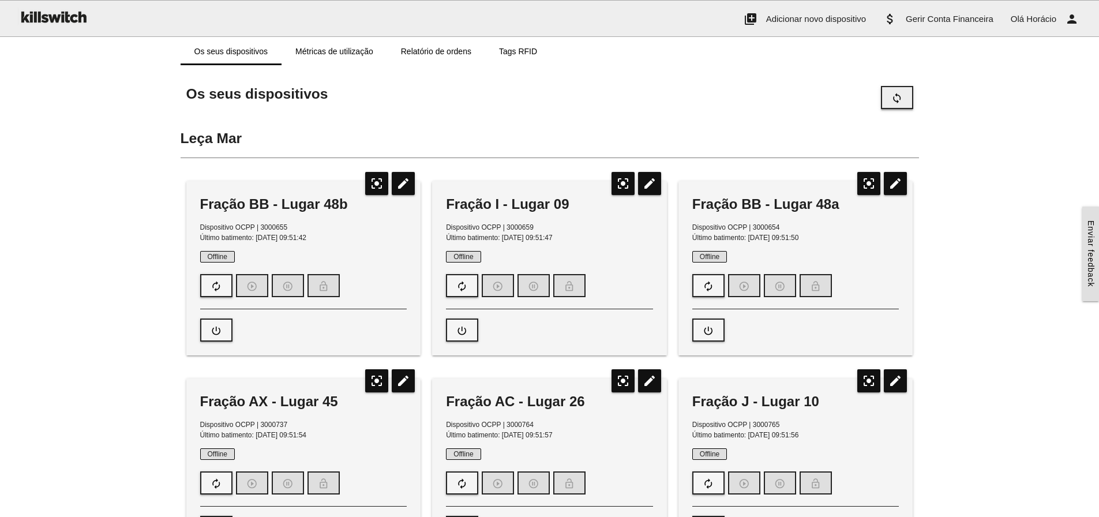
click at [885, 88] on button "sync" at bounding box center [897, 97] width 32 height 23
click at [898, 95] on icon "sync" at bounding box center [897, 98] width 12 height 22
